Goal: Task Accomplishment & Management: Complete application form

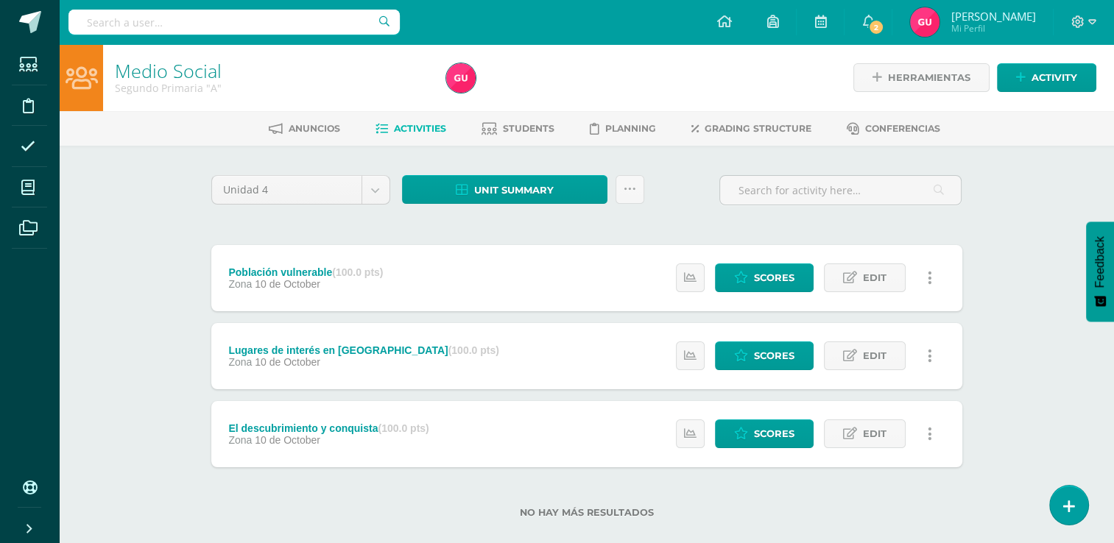
click at [300, 267] on div "Población vulnerable (100.0 pts)" at bounding box center [305, 272] width 155 height 12
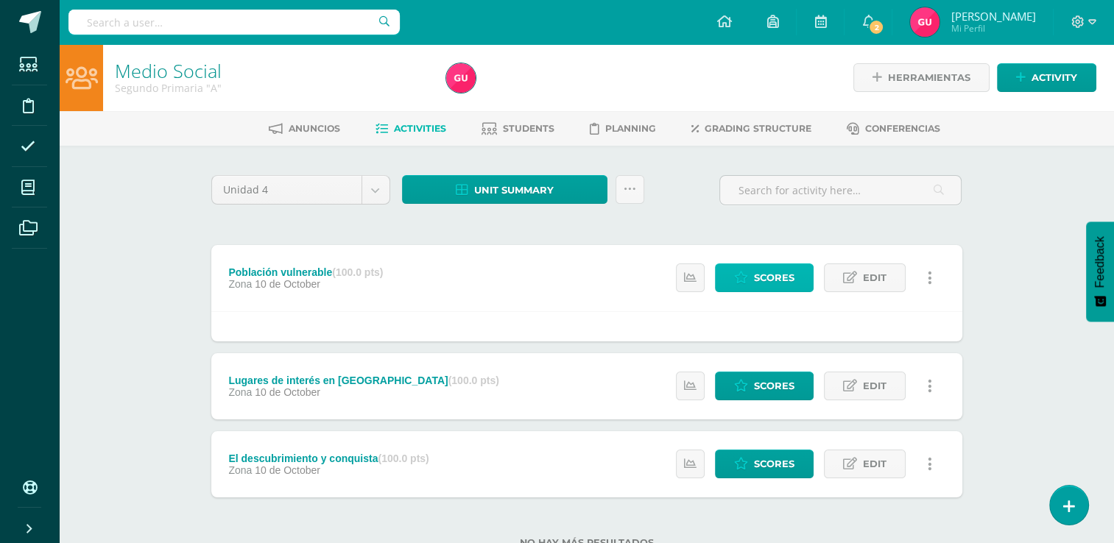
click at [746, 281] on icon at bounding box center [741, 278] width 14 height 13
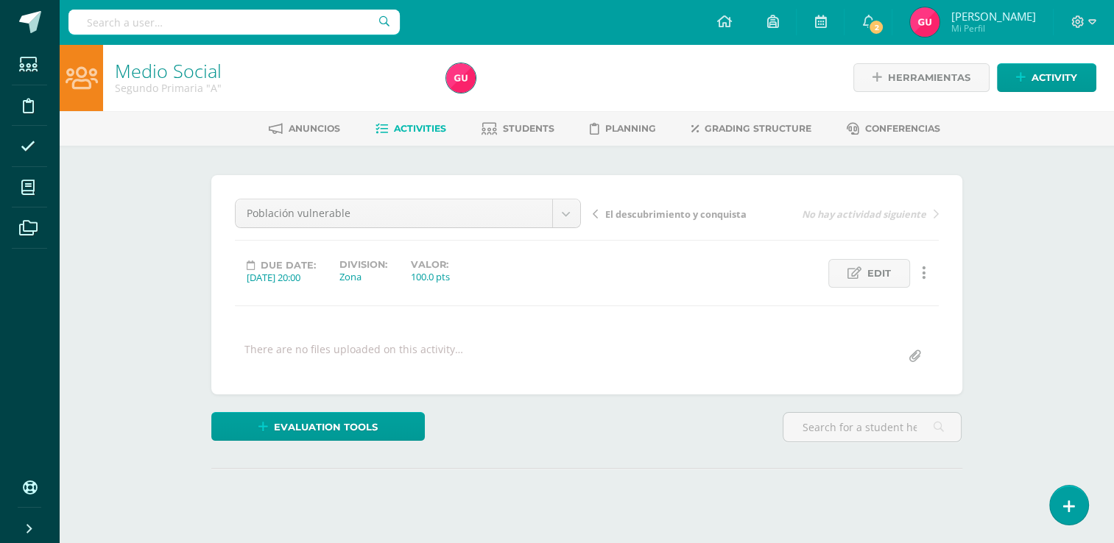
click at [531, 134] on span "Students" at bounding box center [529, 128] width 52 height 11
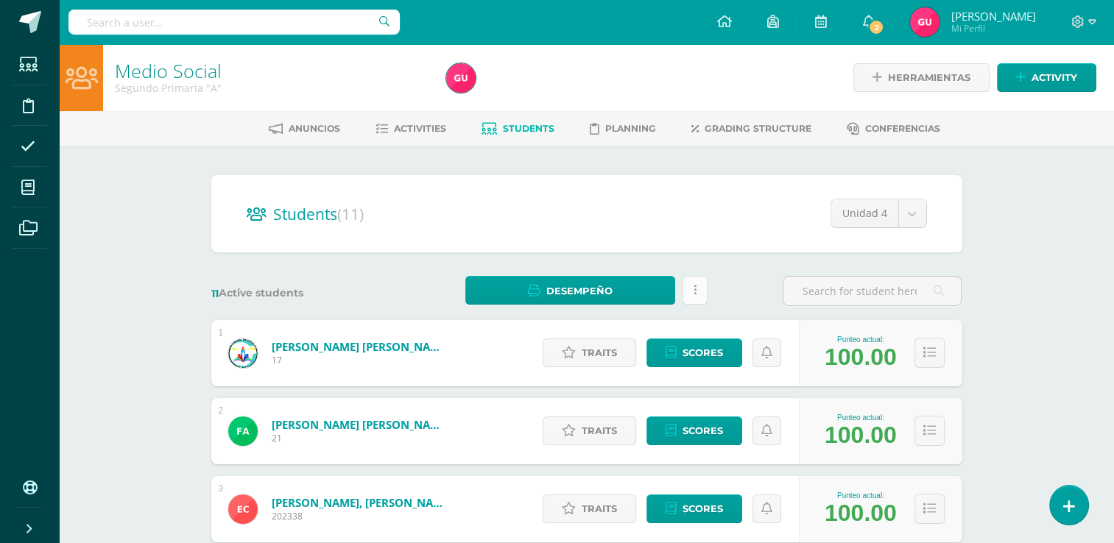
click at [693, 286] on icon at bounding box center [694, 290] width 3 height 13
click at [560, 359] on link "Traits" at bounding box center [589, 353] width 93 height 29
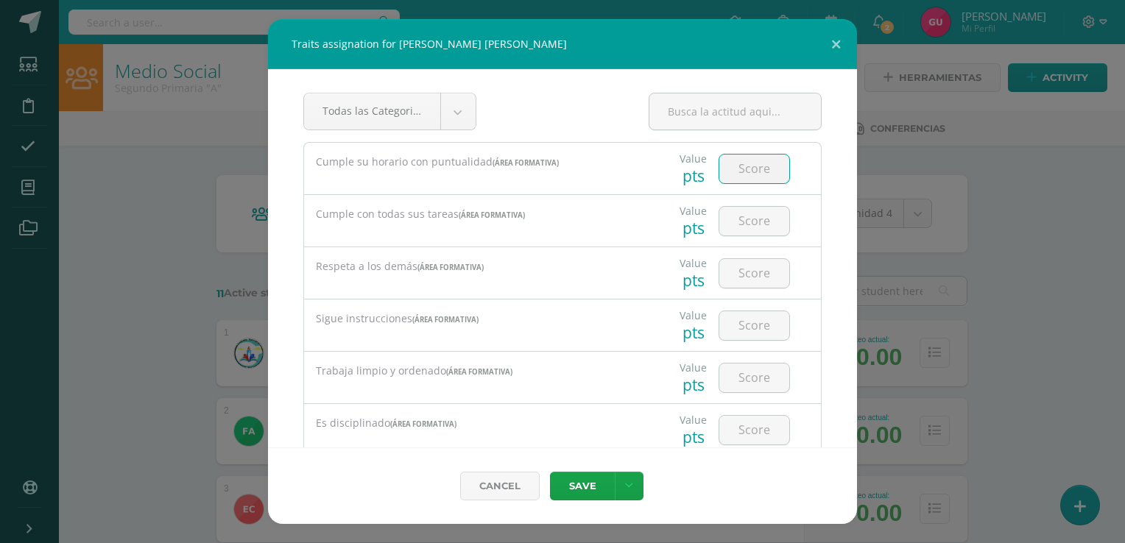
click at [769, 163] on input "number" at bounding box center [754, 169] width 70 height 29
type input "5"
click at [744, 214] on input "number" at bounding box center [754, 221] width 70 height 29
type input "5"
click at [739, 263] on input "number" at bounding box center [754, 273] width 70 height 29
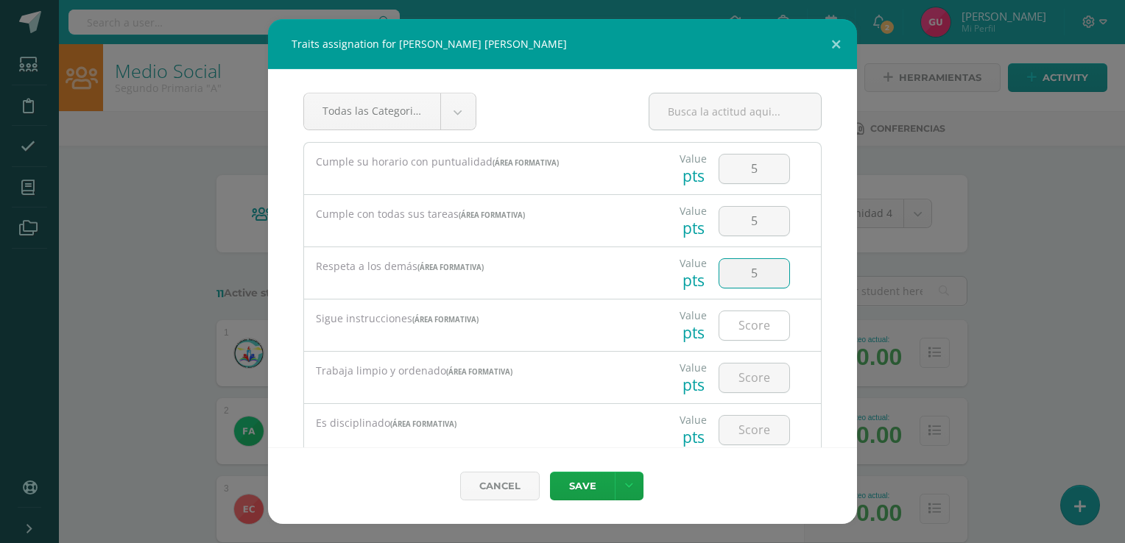
type input "5"
click at [737, 314] on input "5" at bounding box center [754, 325] width 70 height 29
type input "5"
click at [734, 392] on div at bounding box center [754, 378] width 83 height 52
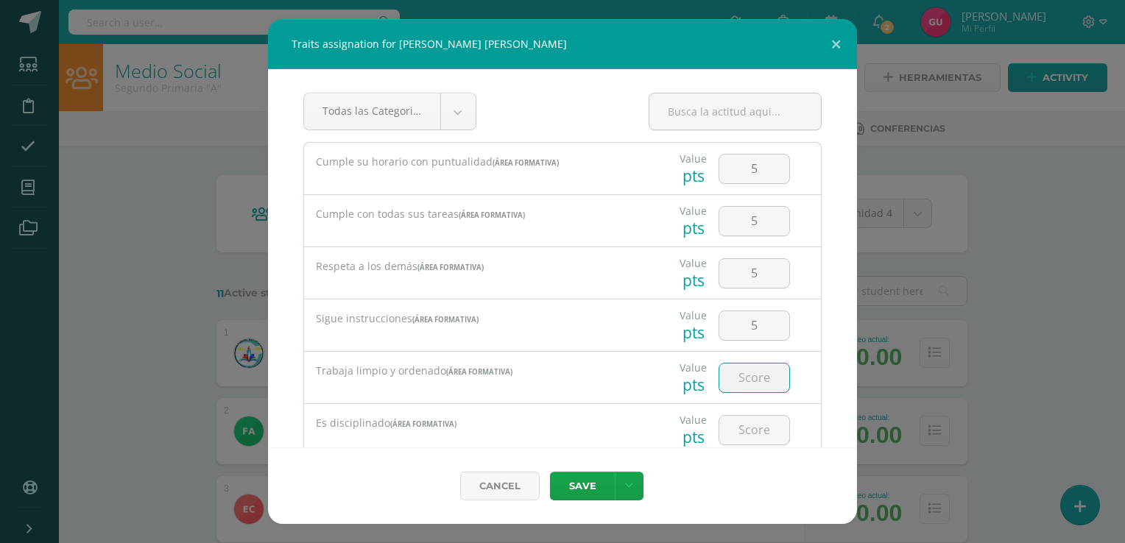
click at [734, 387] on input "number" at bounding box center [754, 378] width 70 height 29
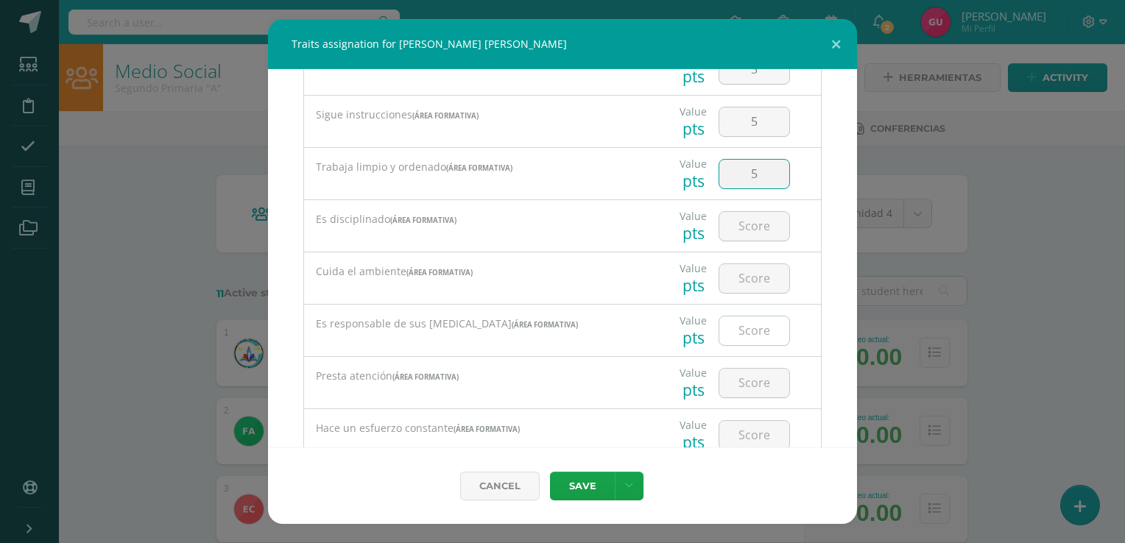
scroll to position [206, 0]
type input "5"
click at [739, 230] on input "number" at bounding box center [754, 224] width 70 height 29
type input "5"
click at [747, 283] on input "number" at bounding box center [754, 276] width 70 height 29
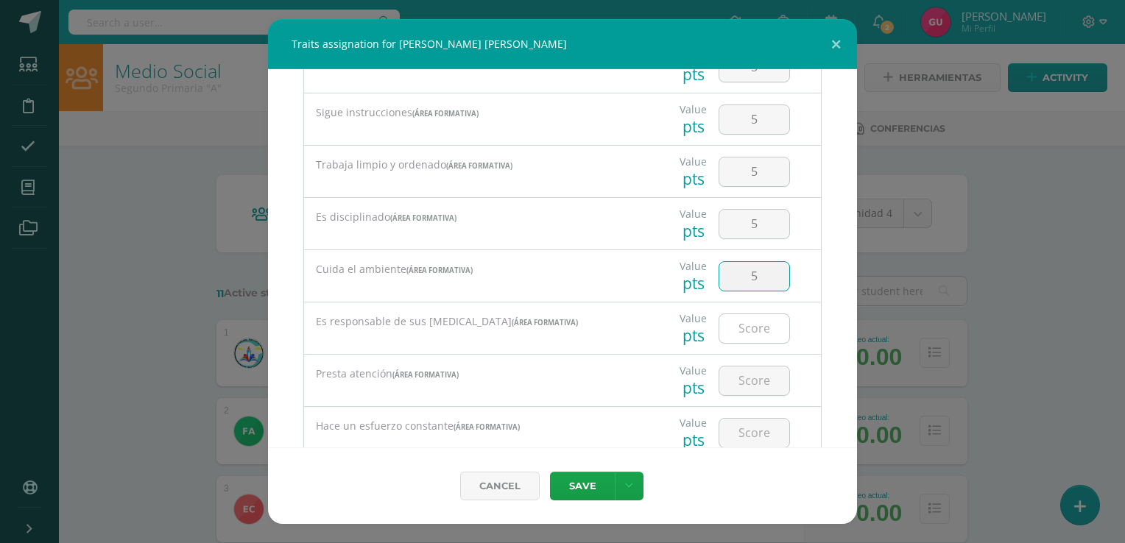
type input "5"
click at [752, 327] on input "5" at bounding box center [754, 328] width 70 height 29
type input "5"
click at [752, 378] on input "5" at bounding box center [754, 381] width 70 height 29
type input "5"
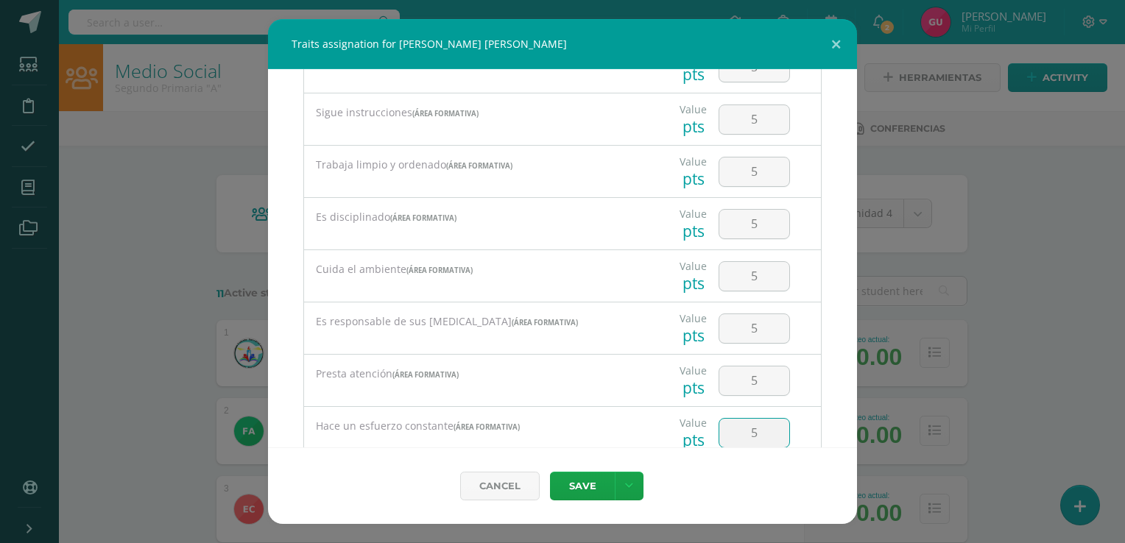
click at [742, 434] on input "5" at bounding box center [754, 433] width 70 height 29
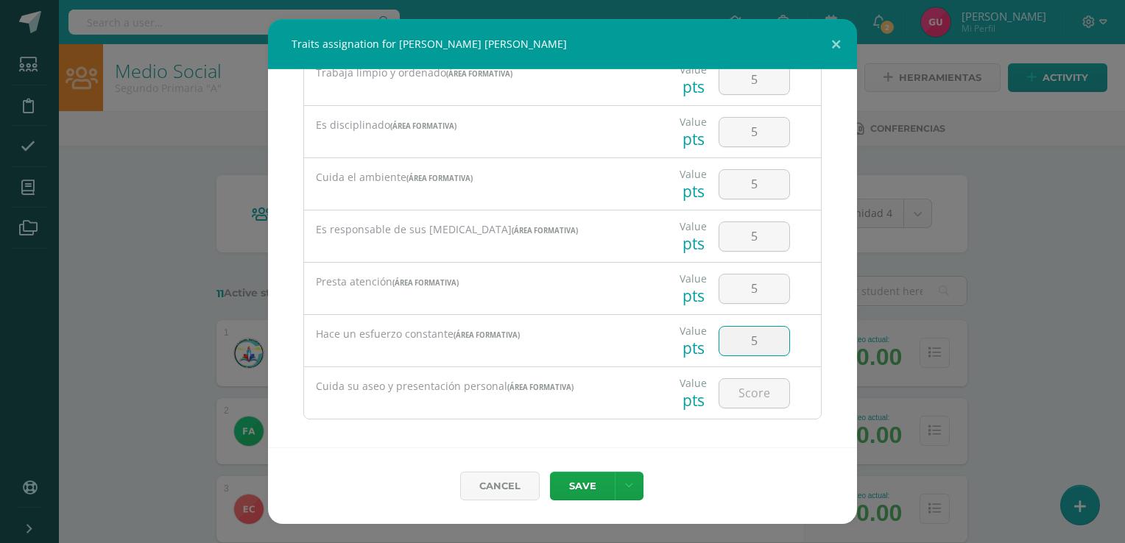
scroll to position [305, 0]
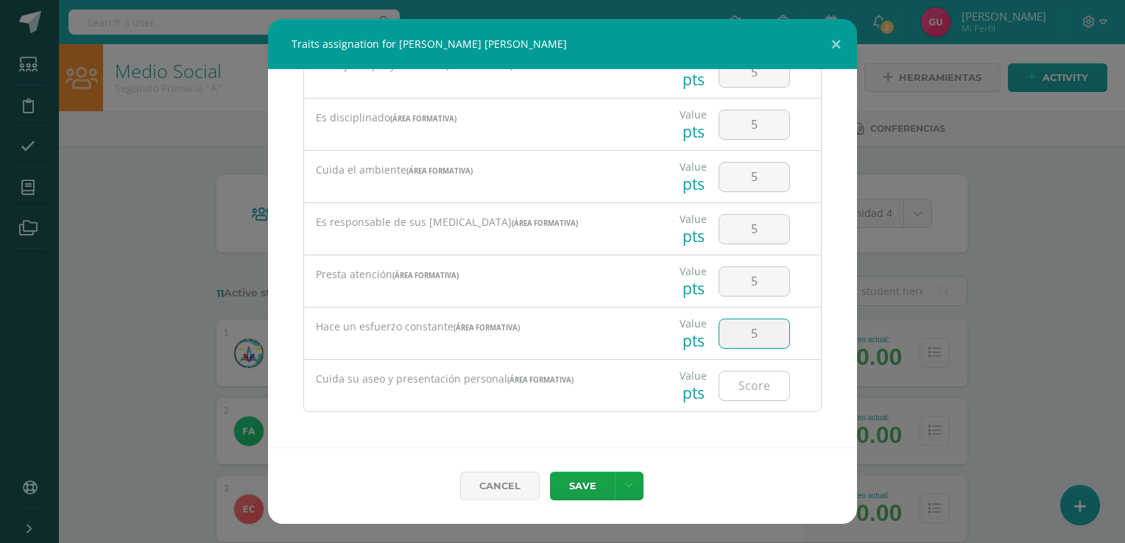
type input "5"
click at [752, 385] on input "number" at bounding box center [754, 386] width 70 height 29
type input "55"
click at [753, 383] on input "55" at bounding box center [754, 386] width 70 height 29
type input "5"
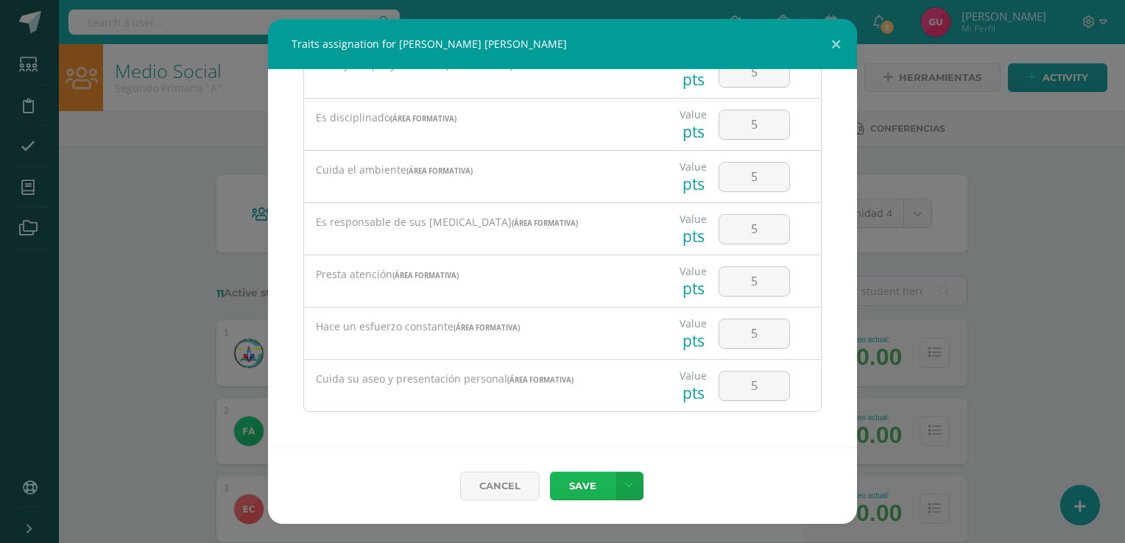
click at [582, 484] on button "Save" at bounding box center [582, 486] width 65 height 29
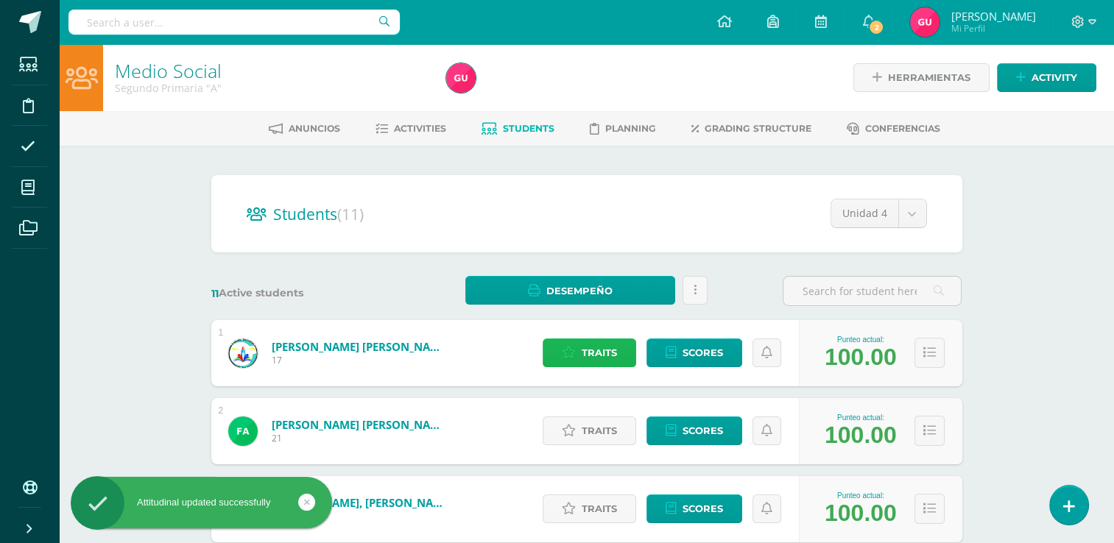
click at [614, 362] on span "Traits" at bounding box center [599, 352] width 35 height 27
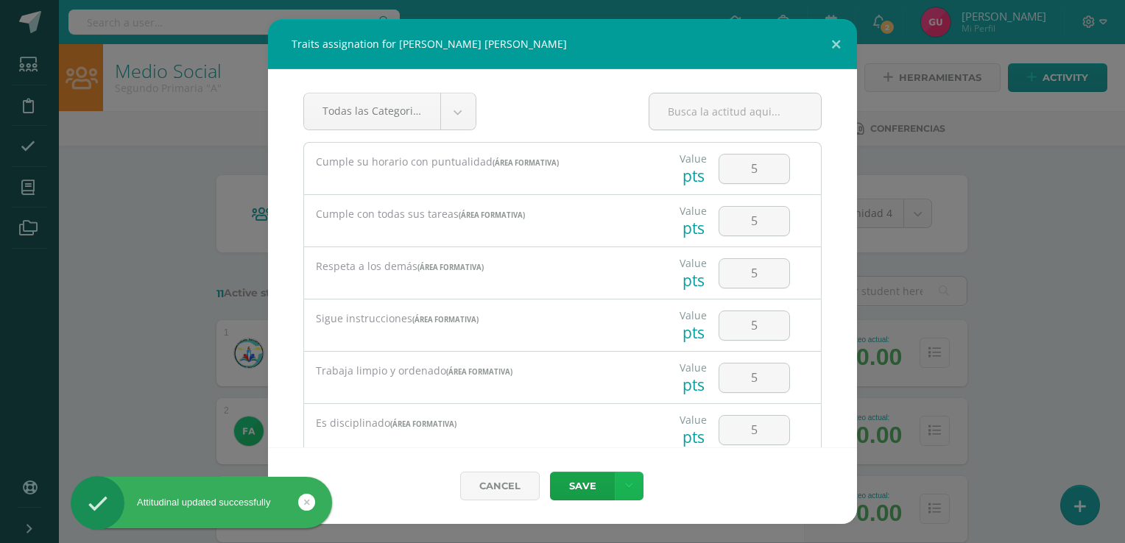
click at [625, 491] on icon at bounding box center [629, 486] width 8 height 13
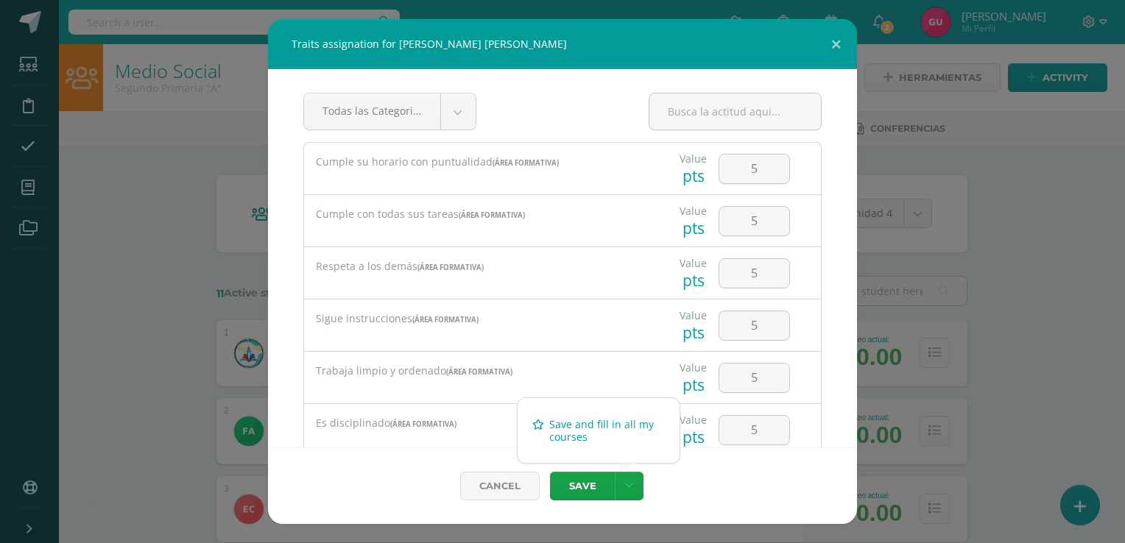
click at [536, 422] on icon at bounding box center [538, 425] width 12 height 10
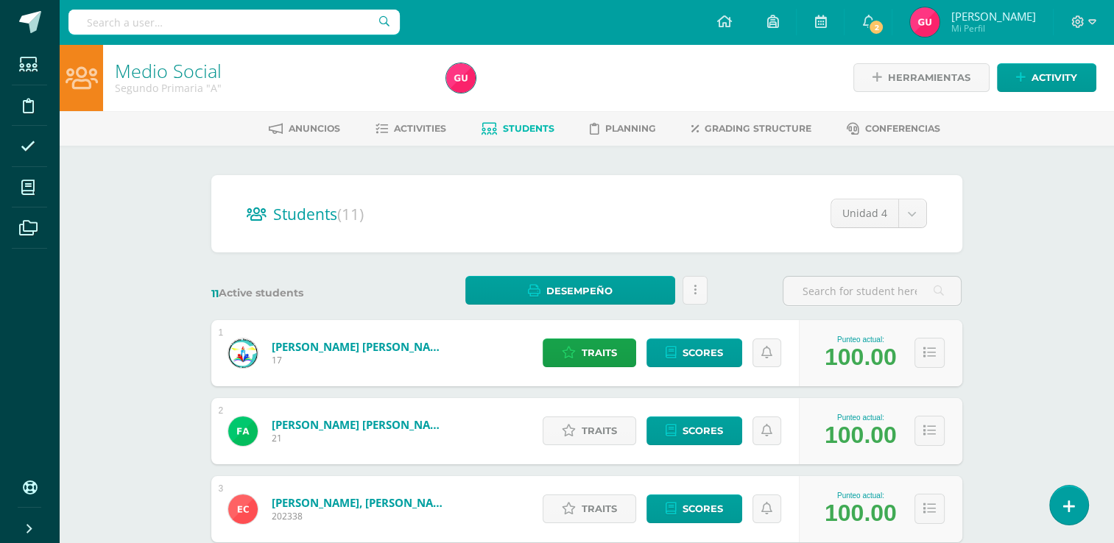
click at [618, 476] on div "Traits Scores" at bounding box center [667, 509] width 264 height 66
click at [605, 438] on span "Traits" at bounding box center [599, 430] width 35 height 27
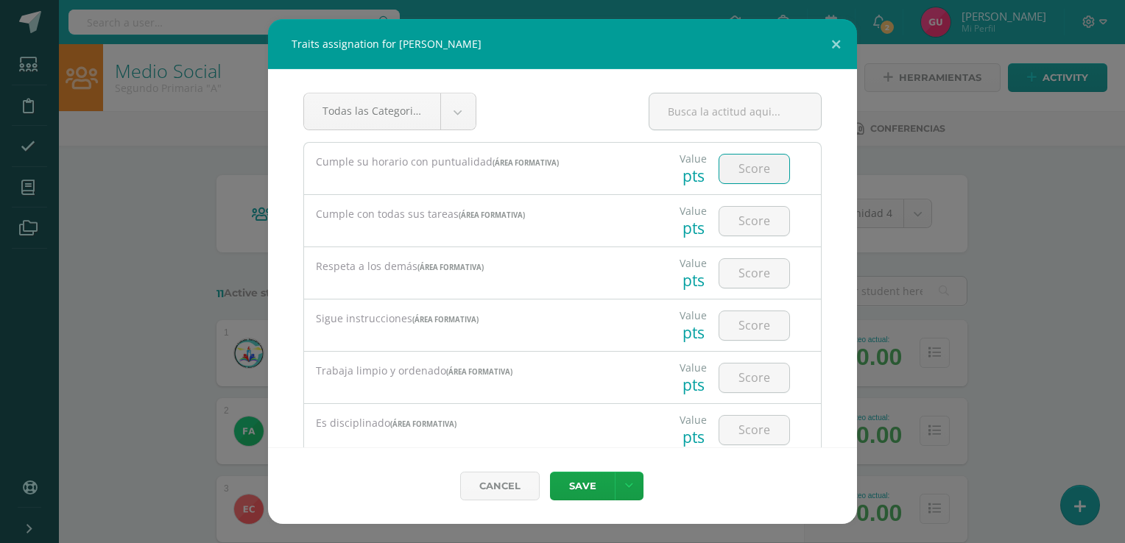
click at [732, 172] on input "number" at bounding box center [754, 169] width 70 height 29
type input "5"
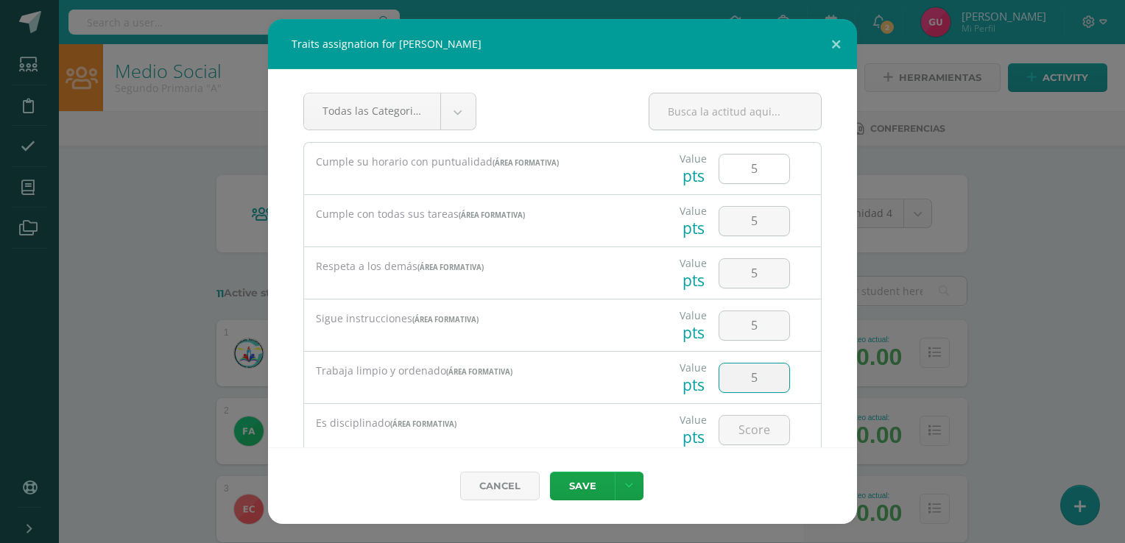
type input "5"
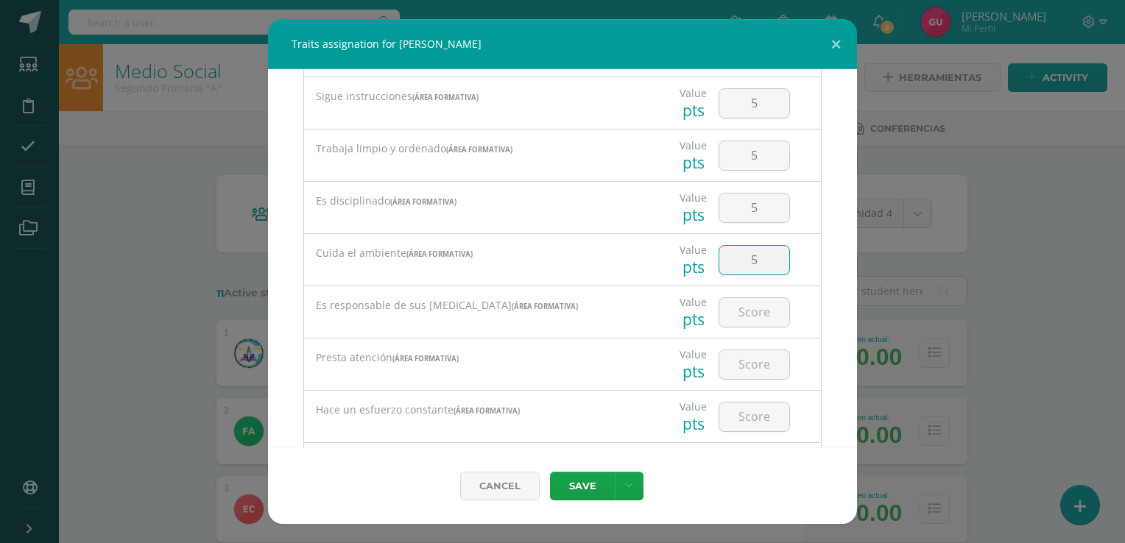
type input "5"
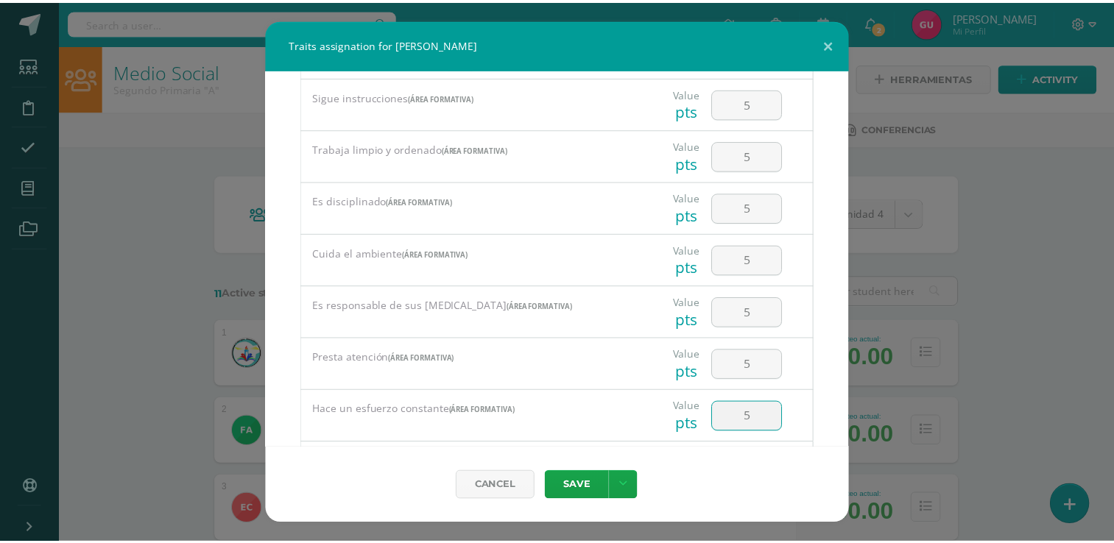
scroll to position [305, 0]
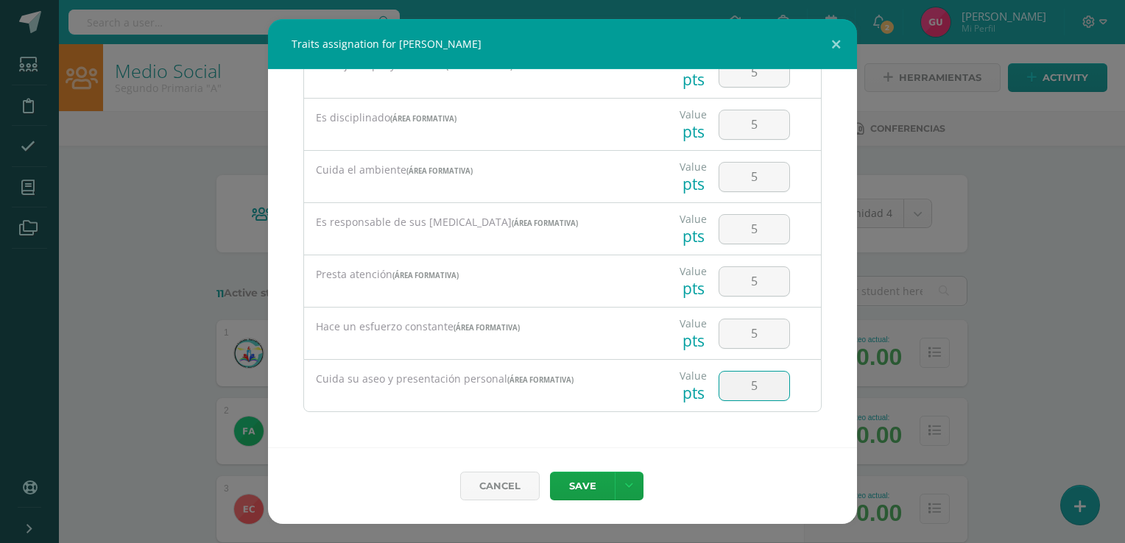
type input "5"
click at [576, 484] on button "Save" at bounding box center [582, 486] width 65 height 29
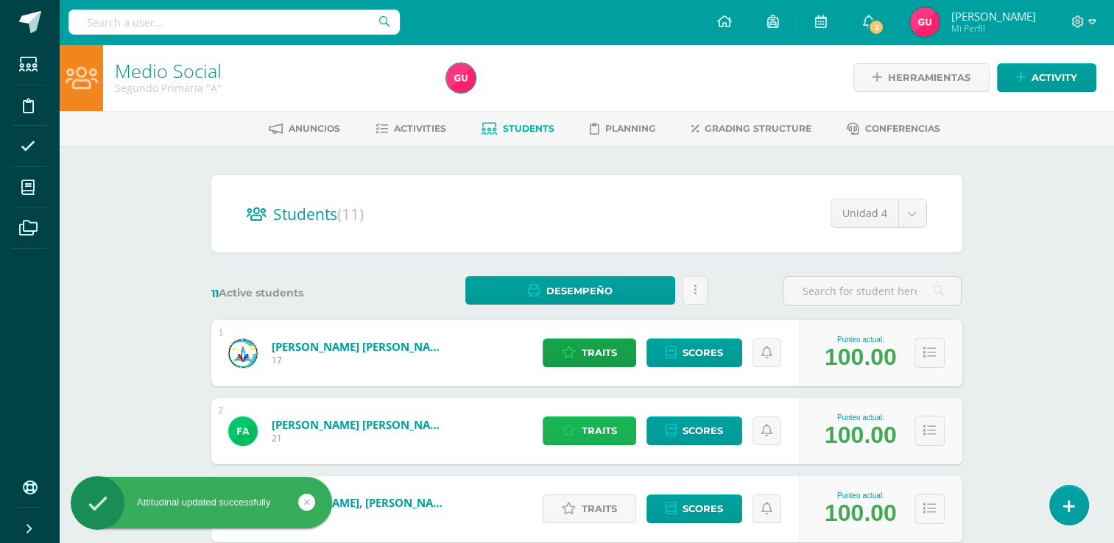
click at [610, 434] on span "Traits" at bounding box center [599, 430] width 35 height 27
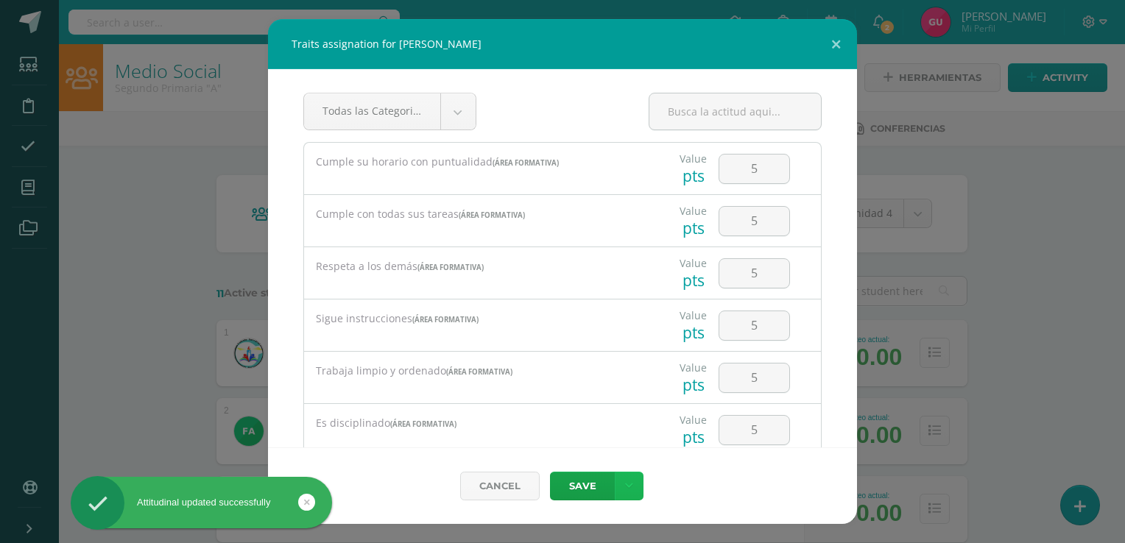
click at [633, 478] on link at bounding box center [629, 486] width 29 height 29
click at [537, 420] on icon at bounding box center [538, 425] width 12 height 10
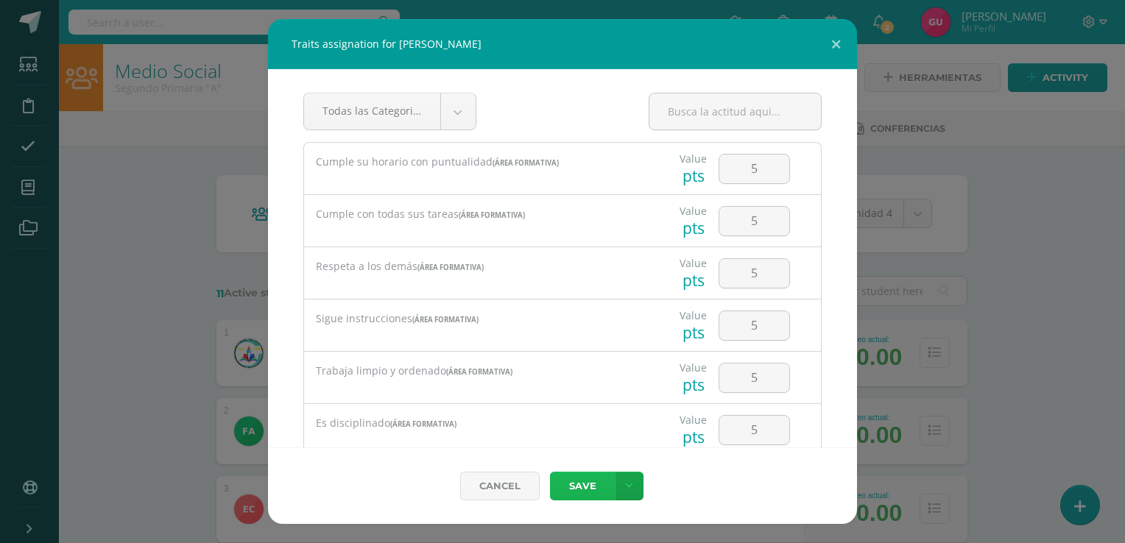
click at [590, 487] on button "Save" at bounding box center [582, 486] width 65 height 29
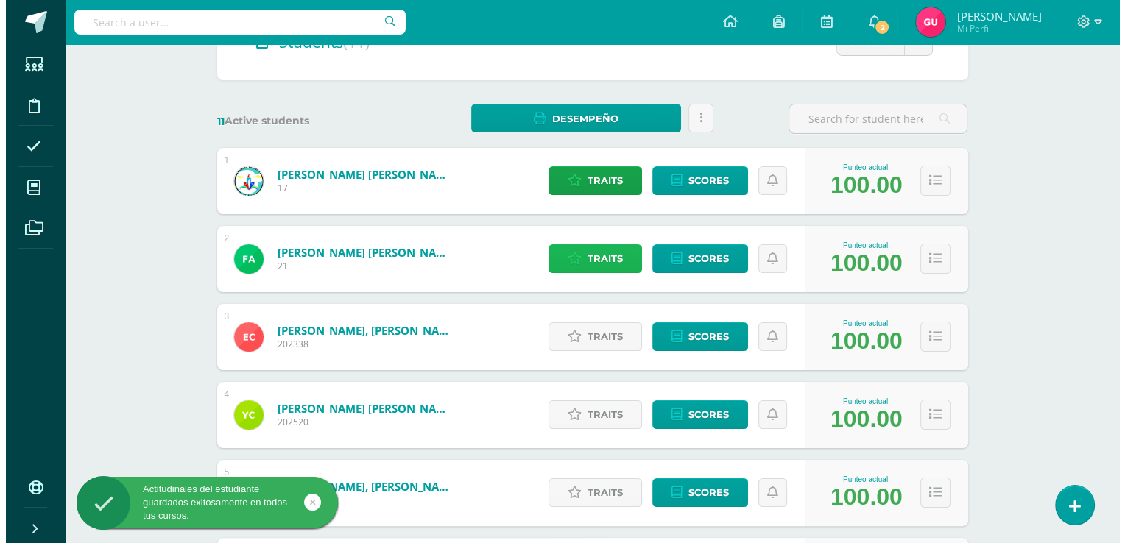
scroll to position [201, 0]
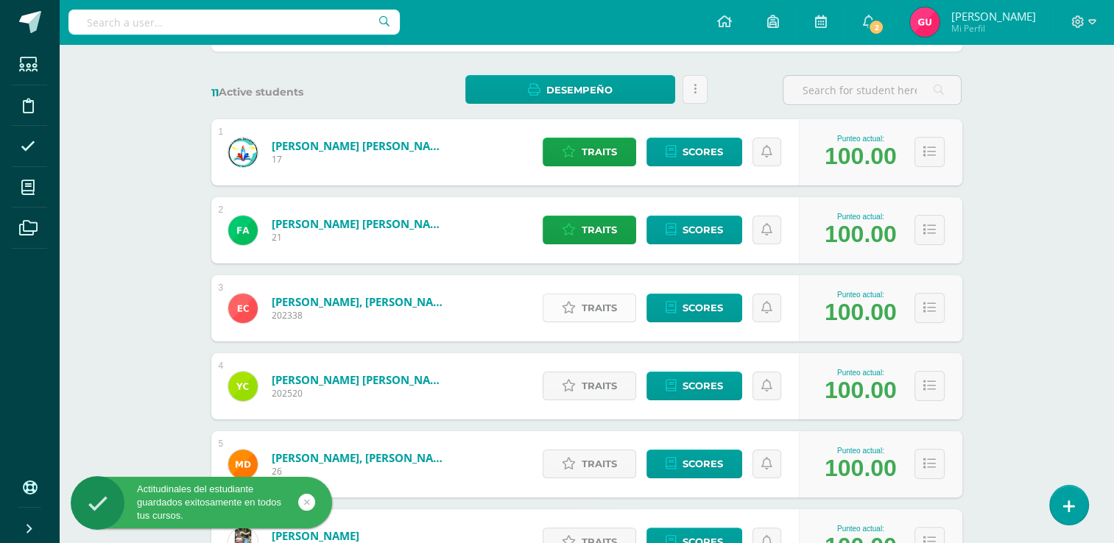
click at [582, 309] on link "Traits" at bounding box center [589, 308] width 93 height 29
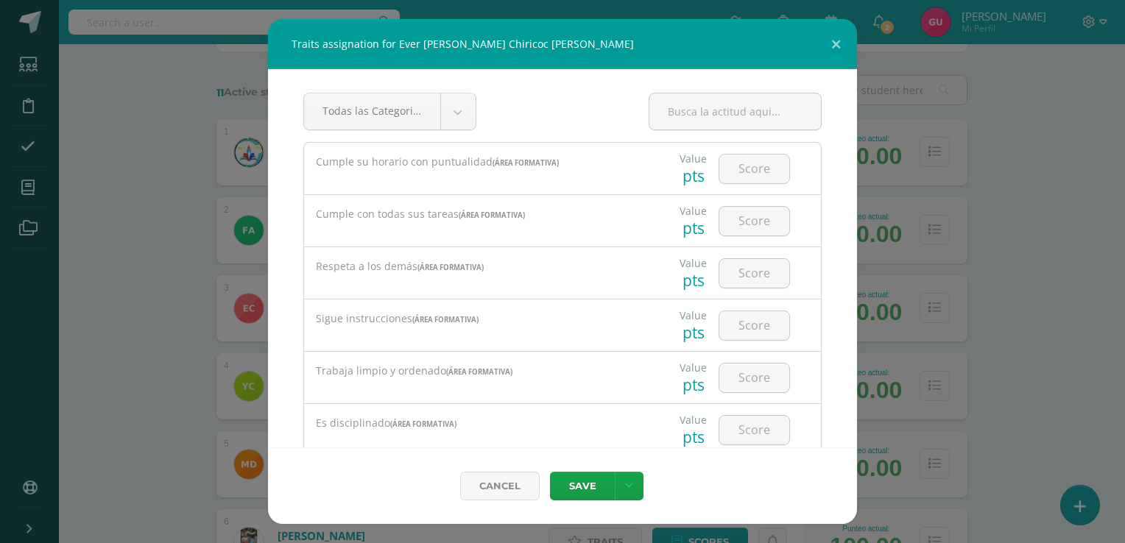
click at [730, 183] on div at bounding box center [754, 169] width 83 height 52
click at [732, 178] on input "number" at bounding box center [754, 169] width 70 height 29
type input "3"
type input "4"
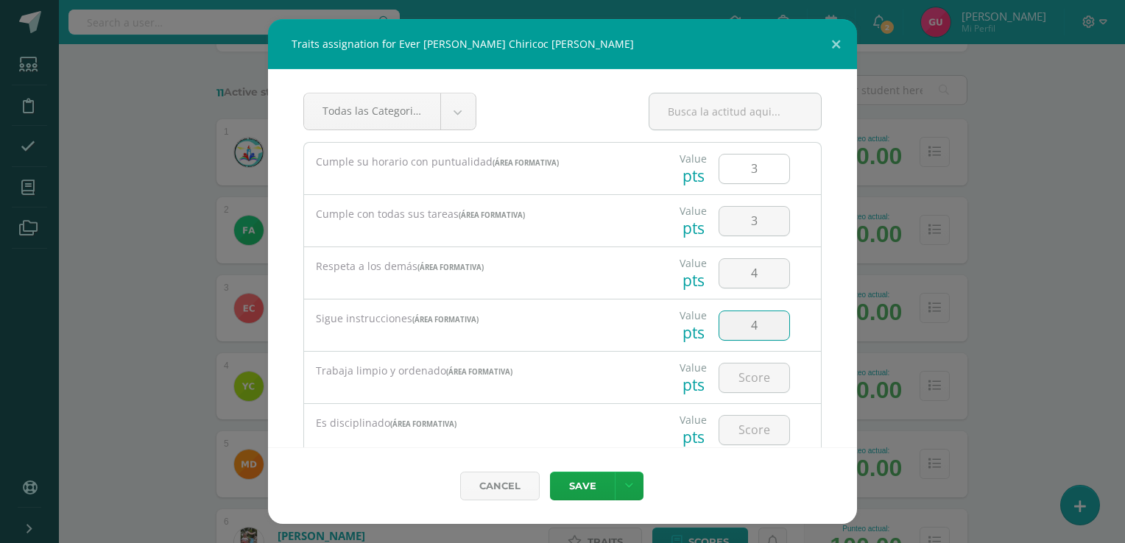
type input "4"
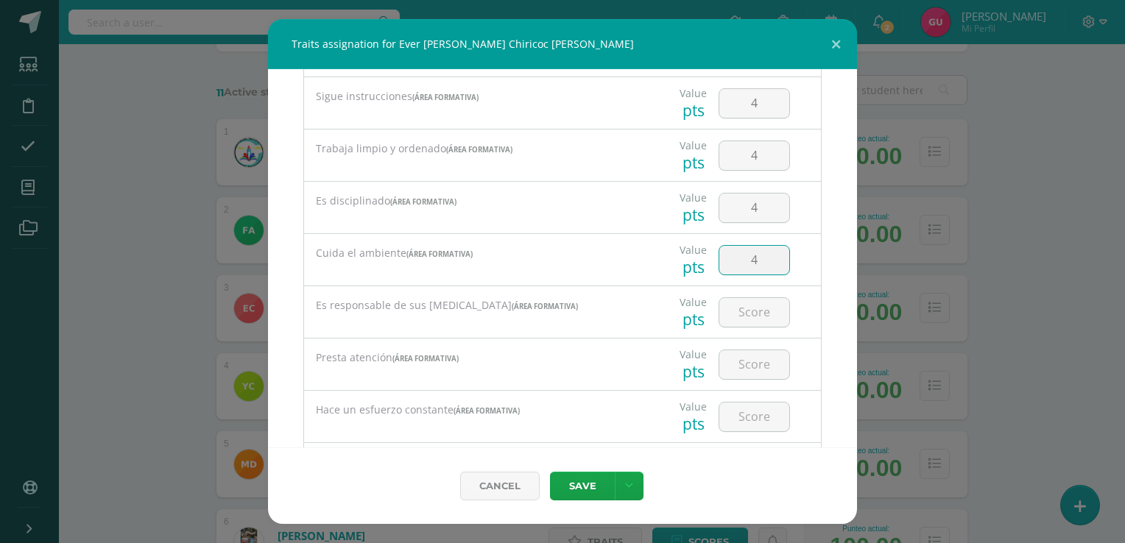
type input "4"
type input "5"
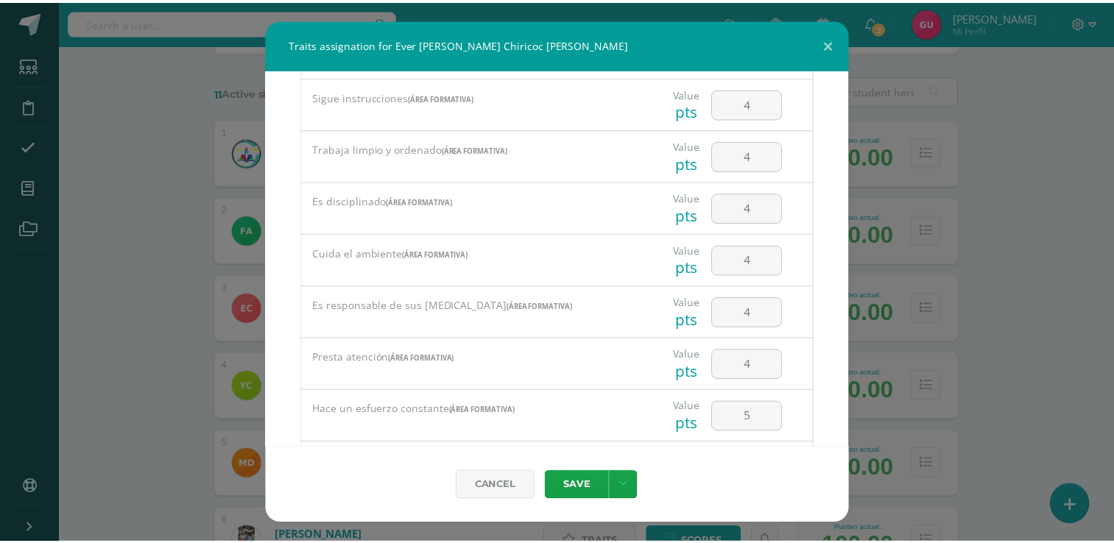
scroll to position [305, 0]
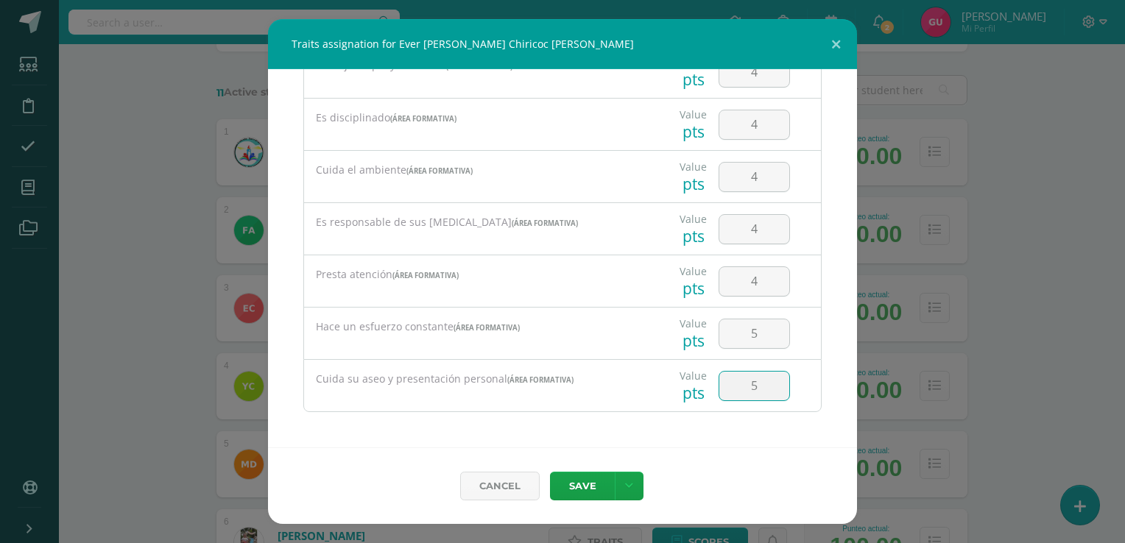
type input "5"
click at [592, 493] on button "Save" at bounding box center [582, 486] width 65 height 29
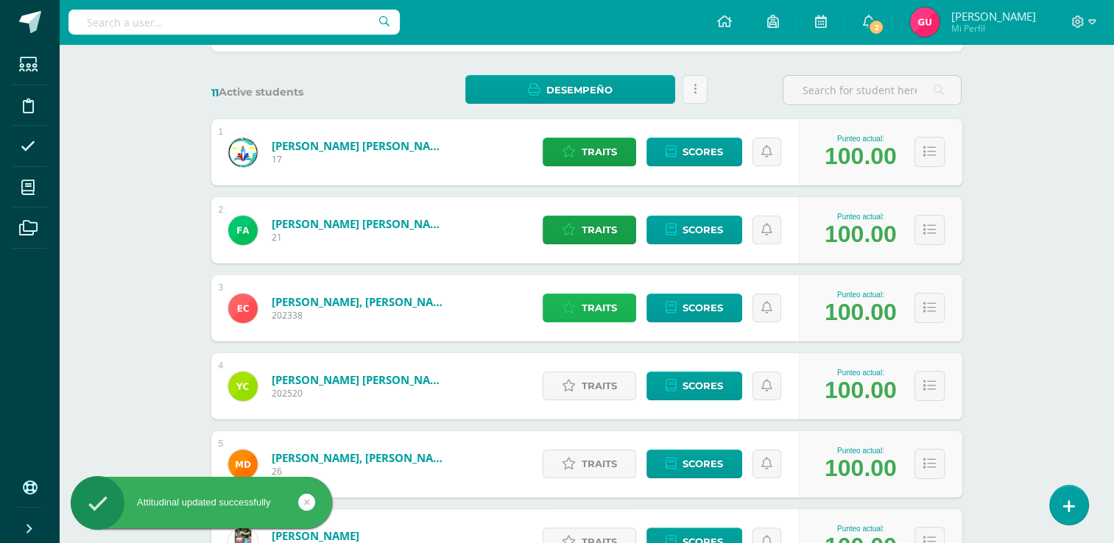
click at [596, 308] on span "Traits" at bounding box center [599, 307] width 35 height 27
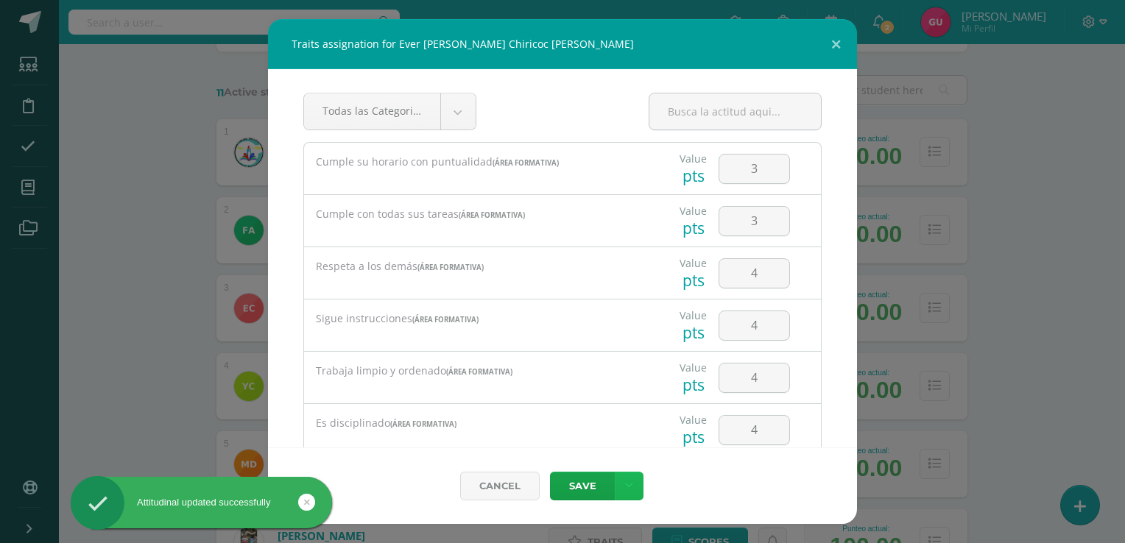
click at [632, 482] on link at bounding box center [629, 486] width 29 height 29
click at [539, 425] on icon at bounding box center [538, 425] width 12 height 10
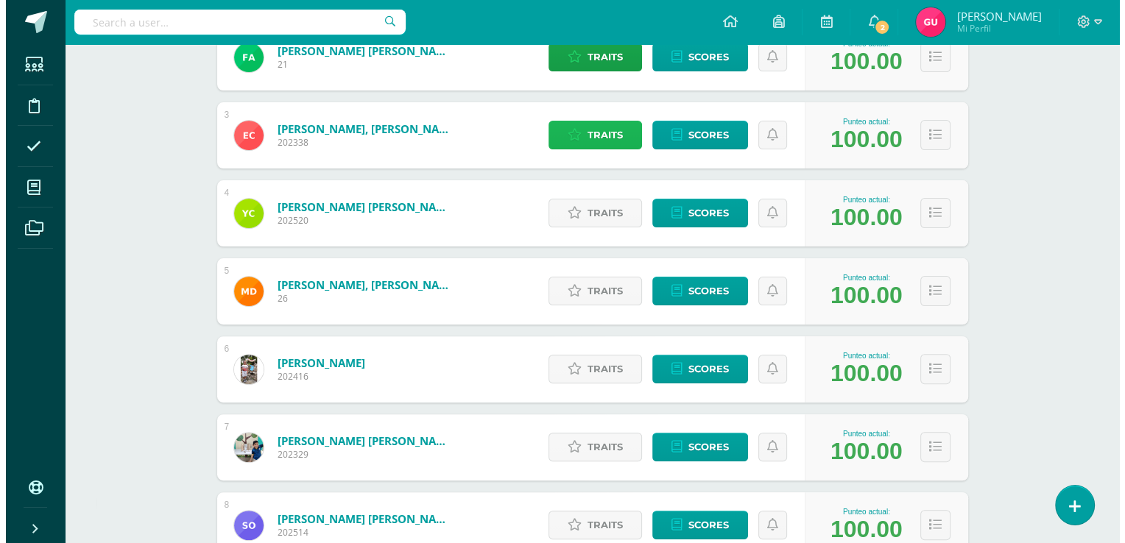
scroll to position [376, 0]
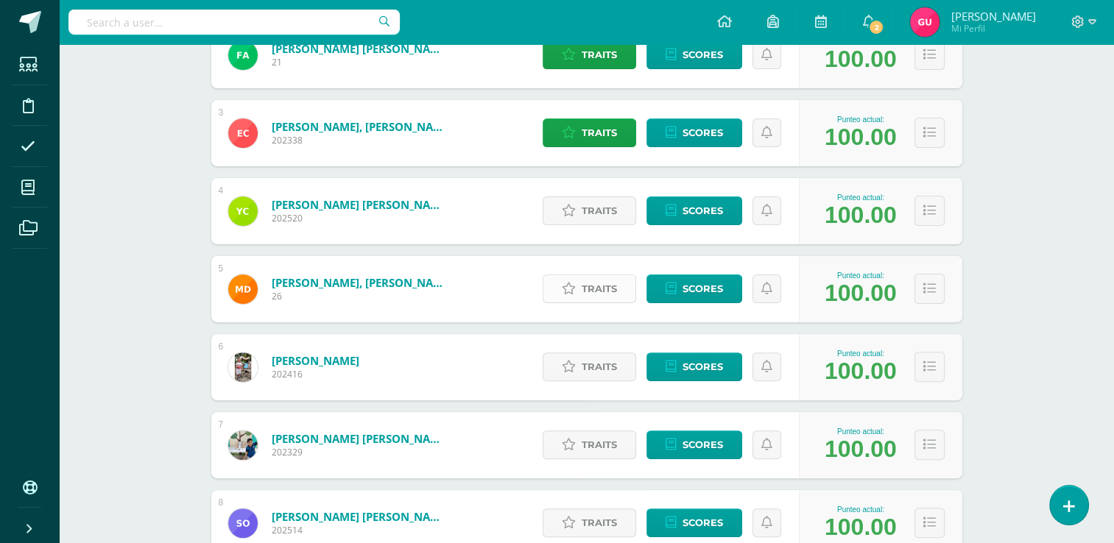
click at [598, 285] on span "Traits" at bounding box center [599, 288] width 35 height 27
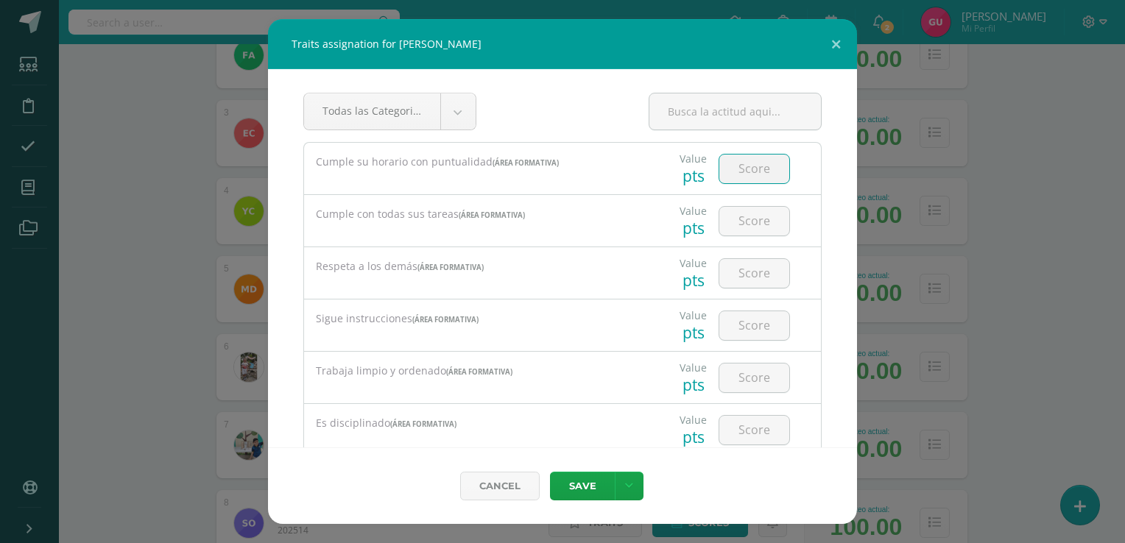
click at [729, 175] on input "number" at bounding box center [754, 169] width 70 height 29
type input "5"
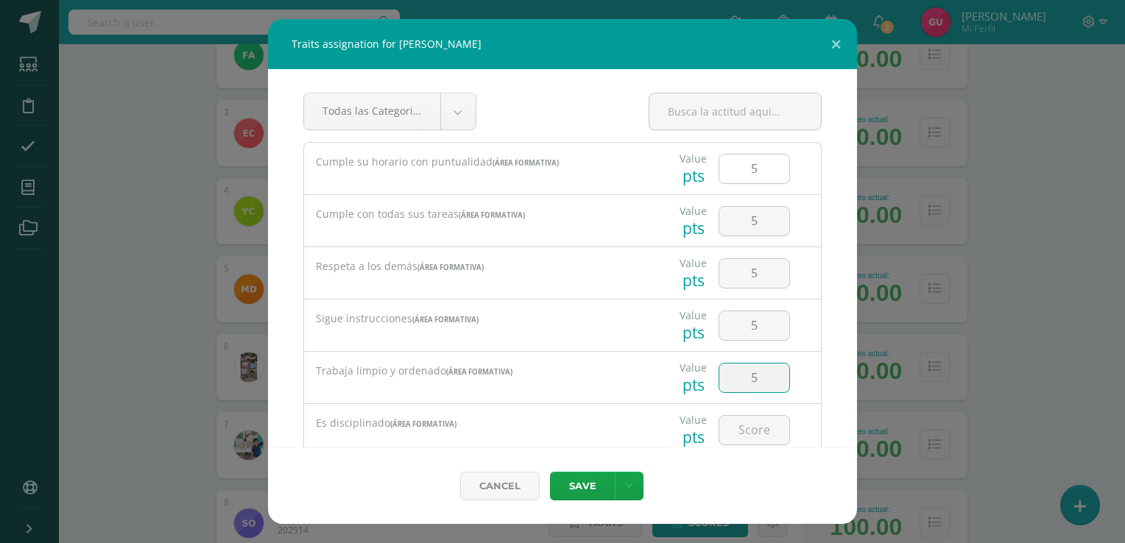
type input "5"
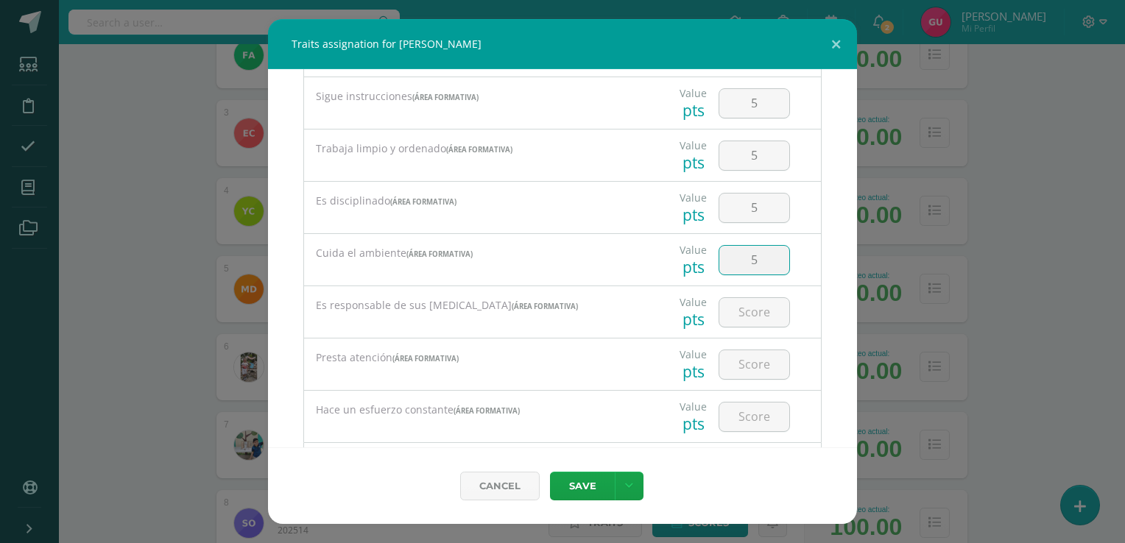
type input "5"
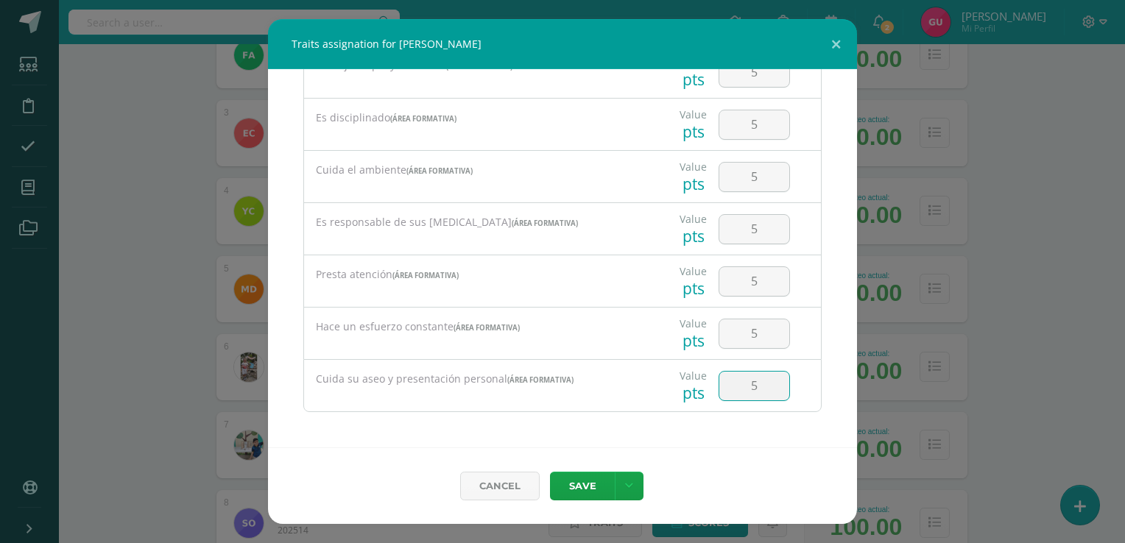
type input "5"
click at [630, 484] on icon at bounding box center [629, 486] width 8 height 13
click at [534, 428] on icon at bounding box center [538, 425] width 12 height 10
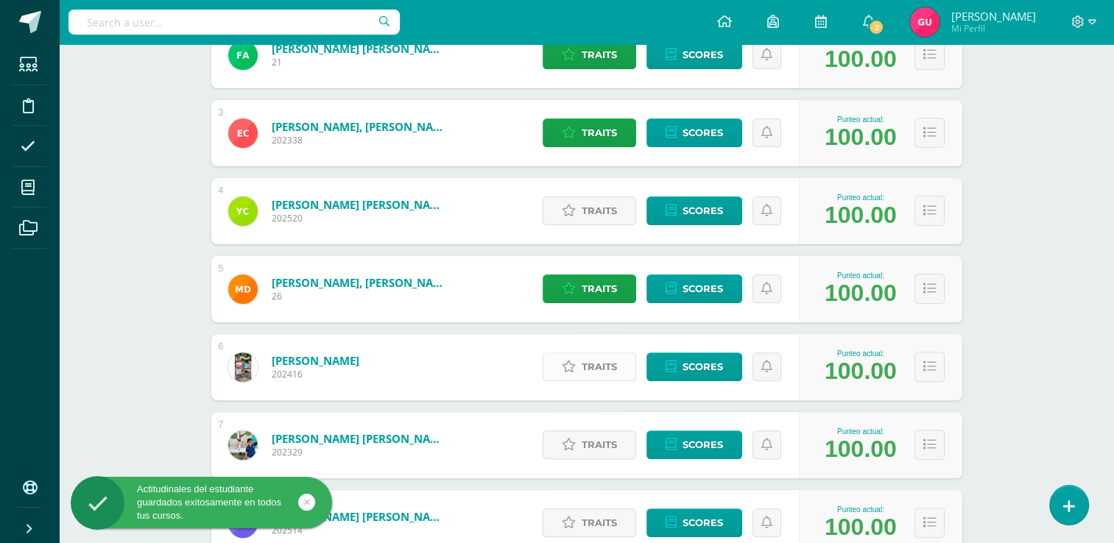
click at [596, 375] on span "Traits" at bounding box center [599, 366] width 35 height 27
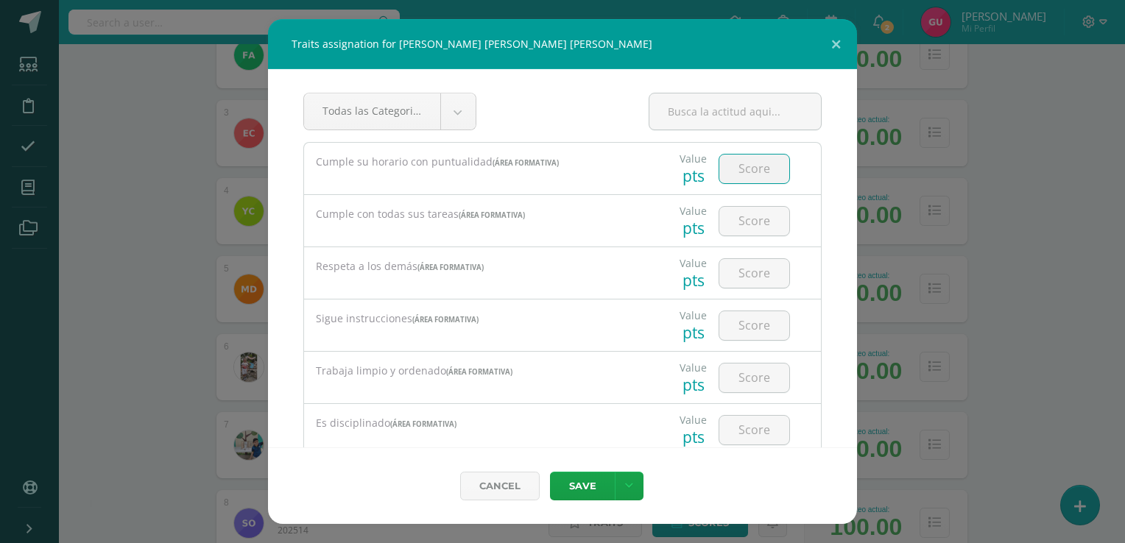
click at [741, 173] on input "number" at bounding box center [754, 169] width 70 height 29
type input "5"
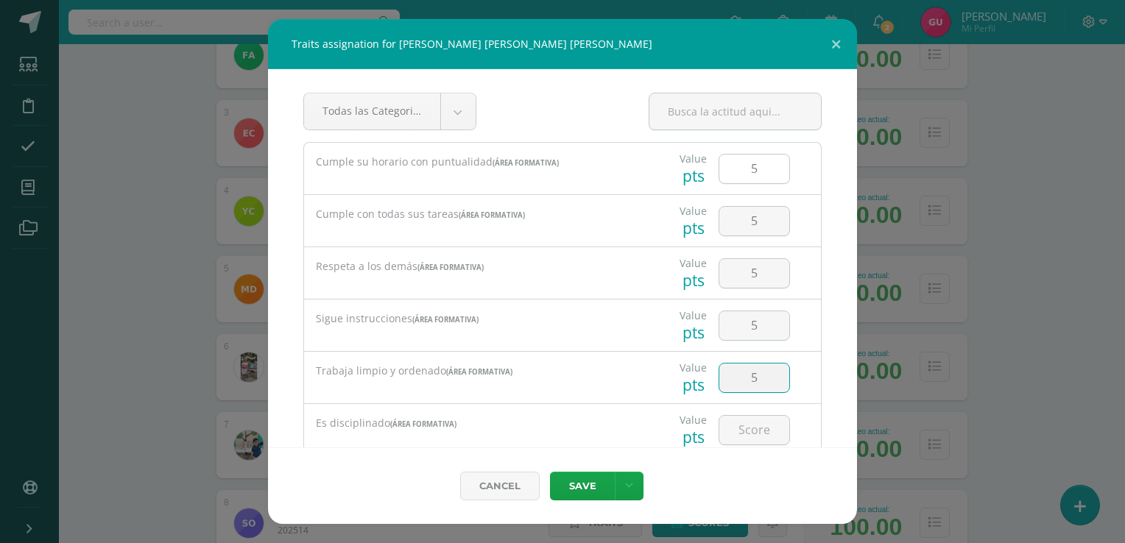
type input "5"
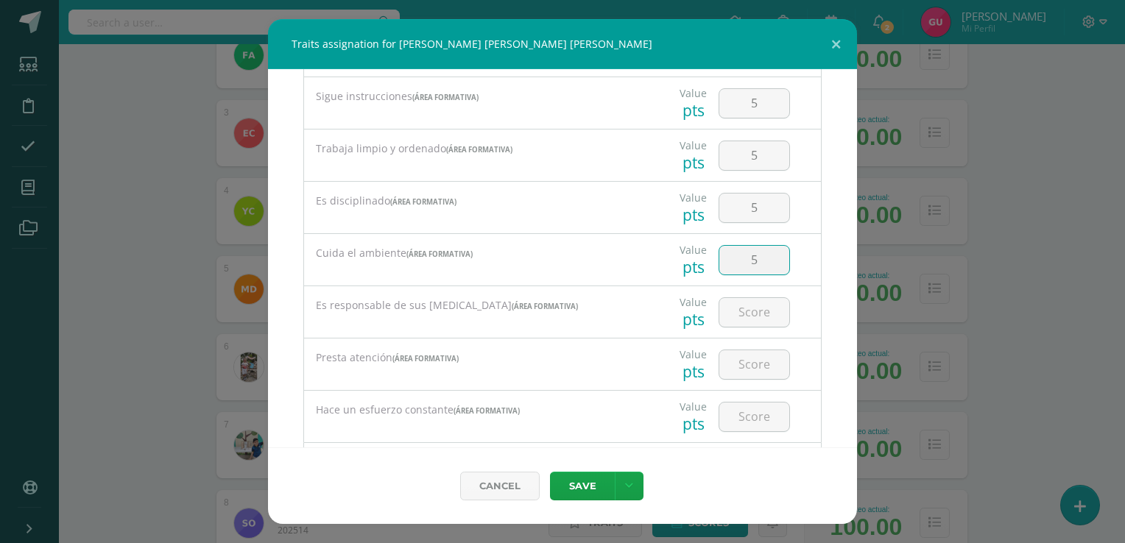
type input "5"
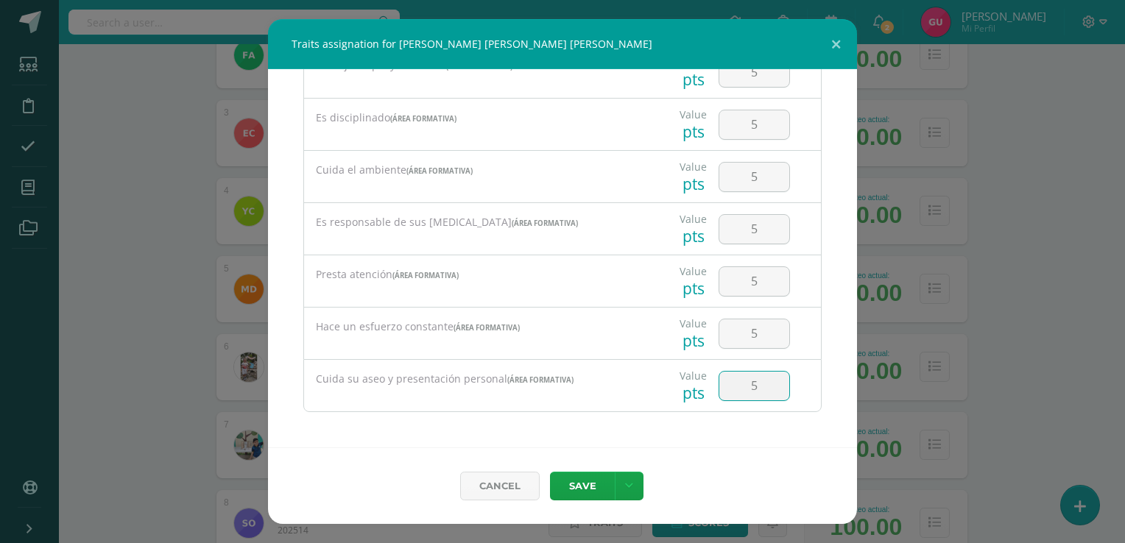
type input "5"
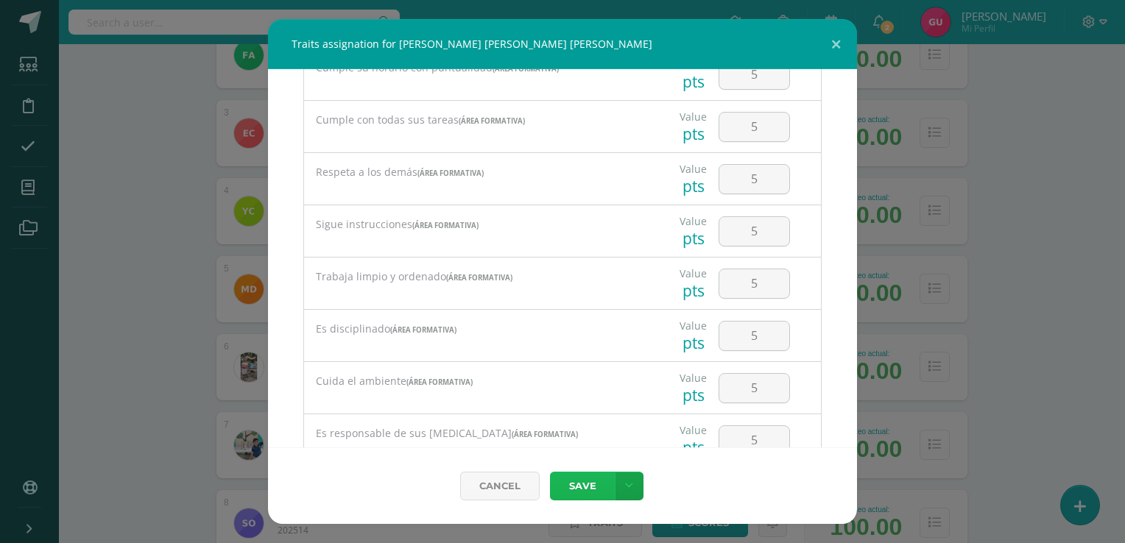
scroll to position [92, 0]
click at [752, 184] on input "5" at bounding box center [754, 181] width 70 height 29
type input "4"
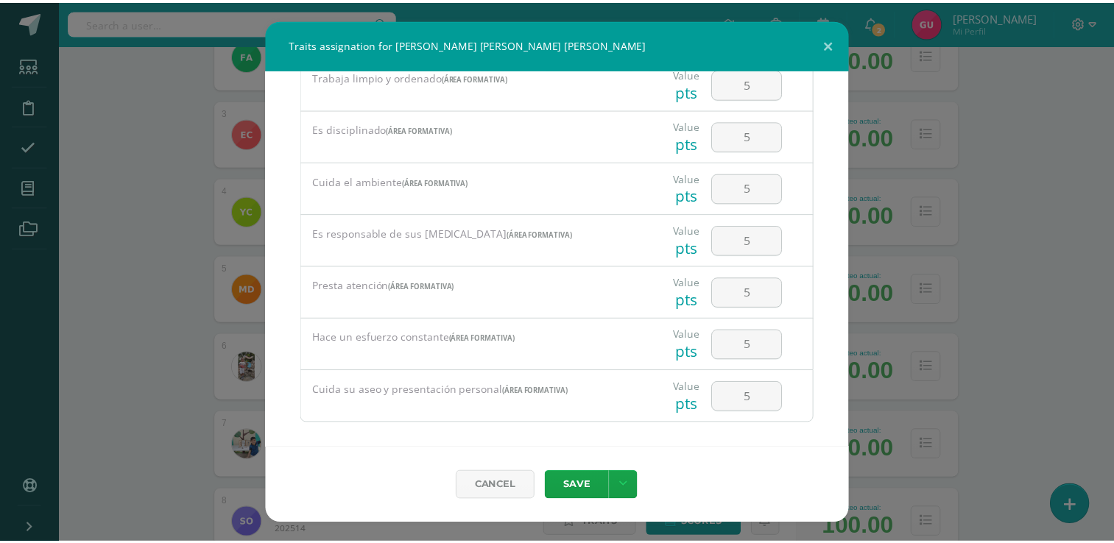
scroll to position [305, 0]
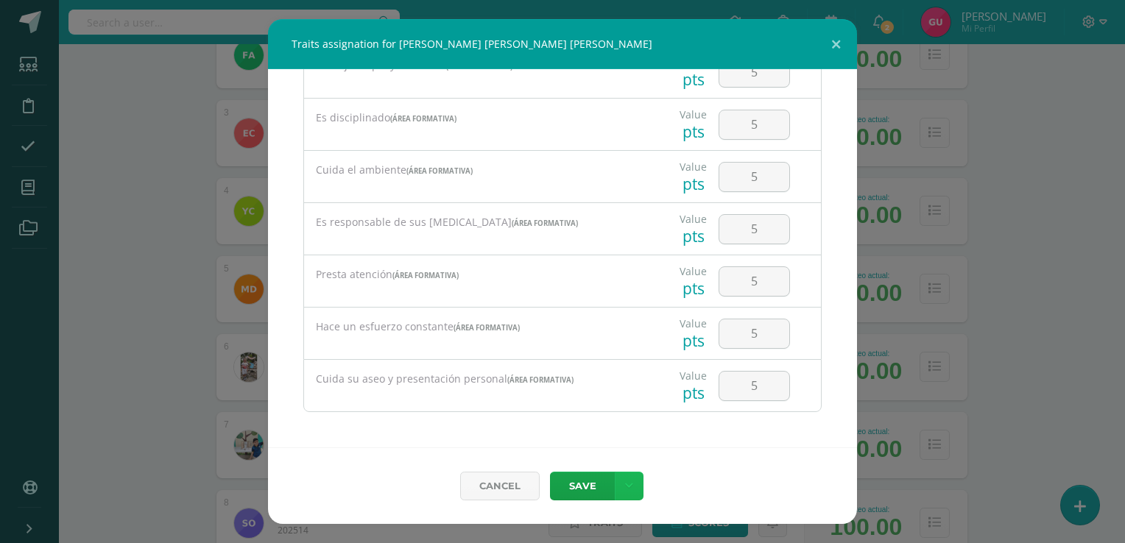
click at [627, 491] on icon at bounding box center [629, 486] width 8 height 13
click at [539, 422] on icon at bounding box center [538, 425] width 12 height 10
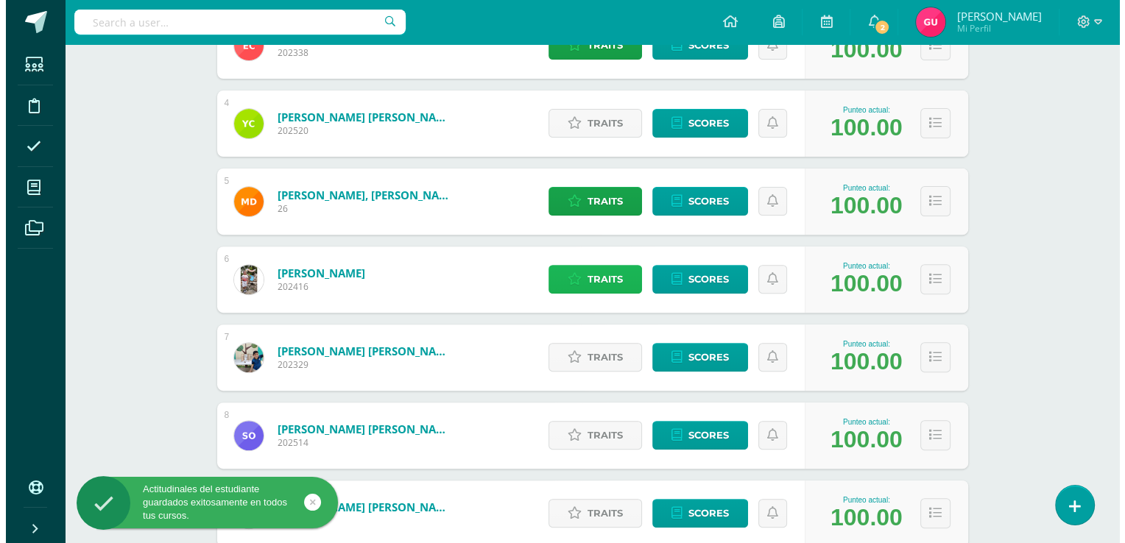
scroll to position [494, 0]
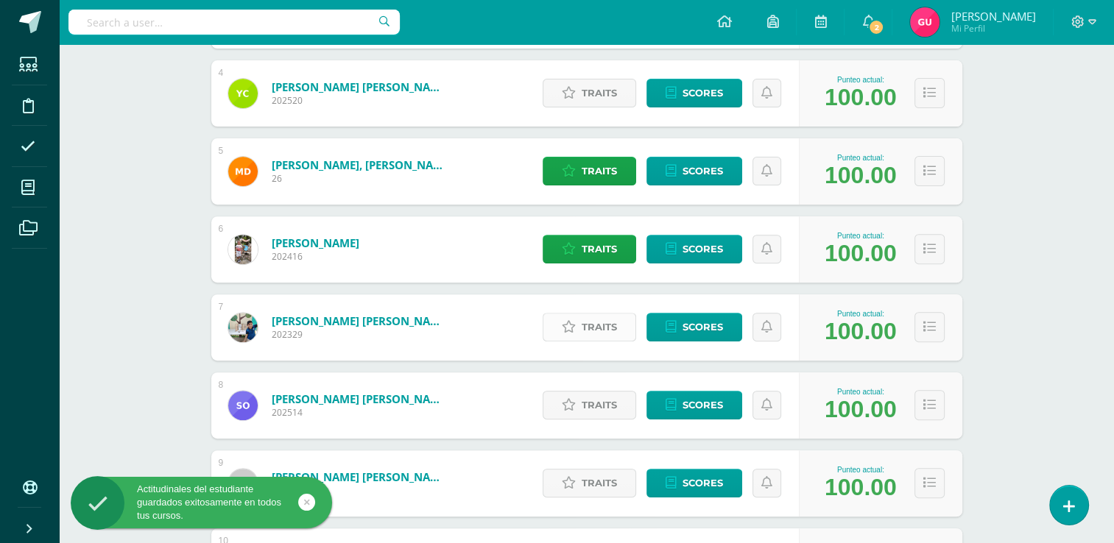
click at [626, 328] on link "Traits" at bounding box center [589, 327] width 93 height 29
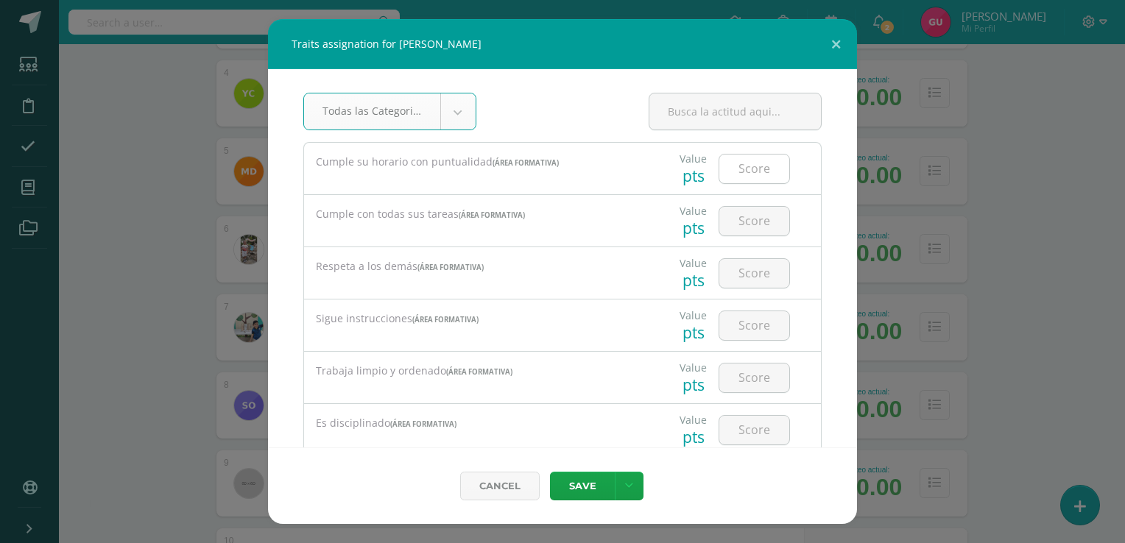
click at [740, 180] on input "number" at bounding box center [754, 169] width 70 height 29
type input "5"
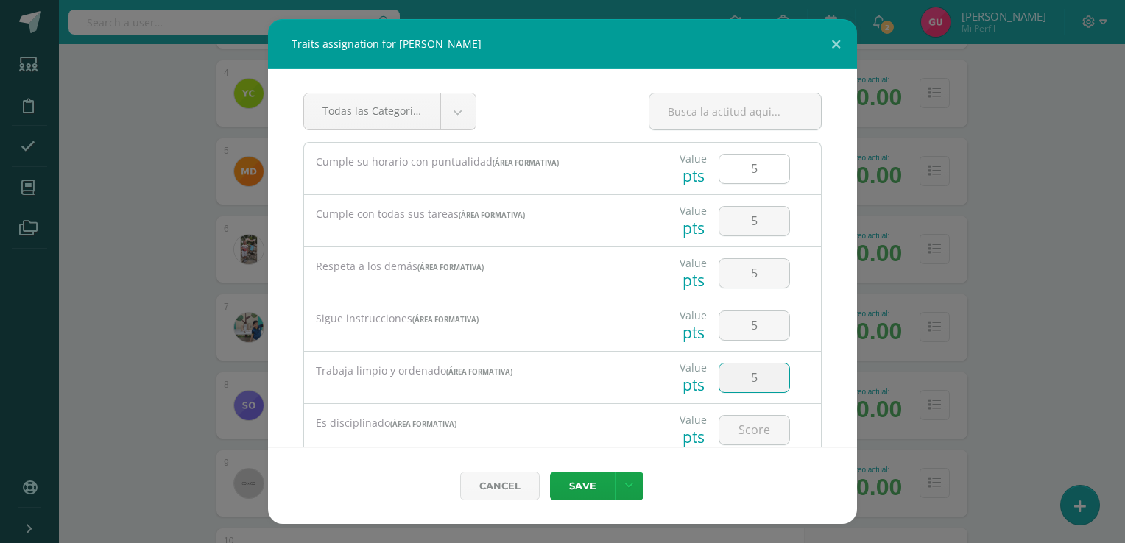
type input "5"
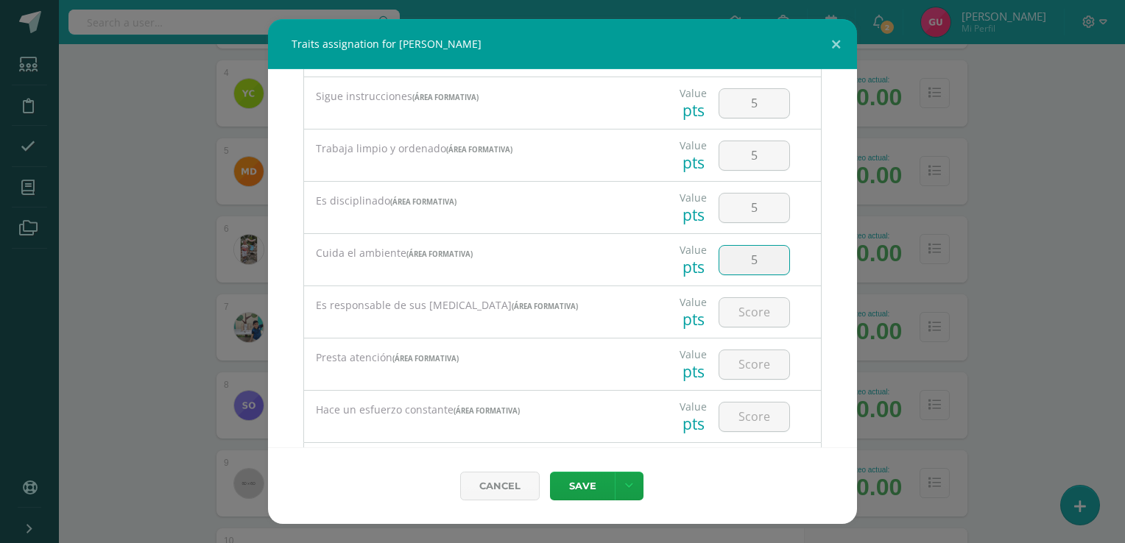
type input "5"
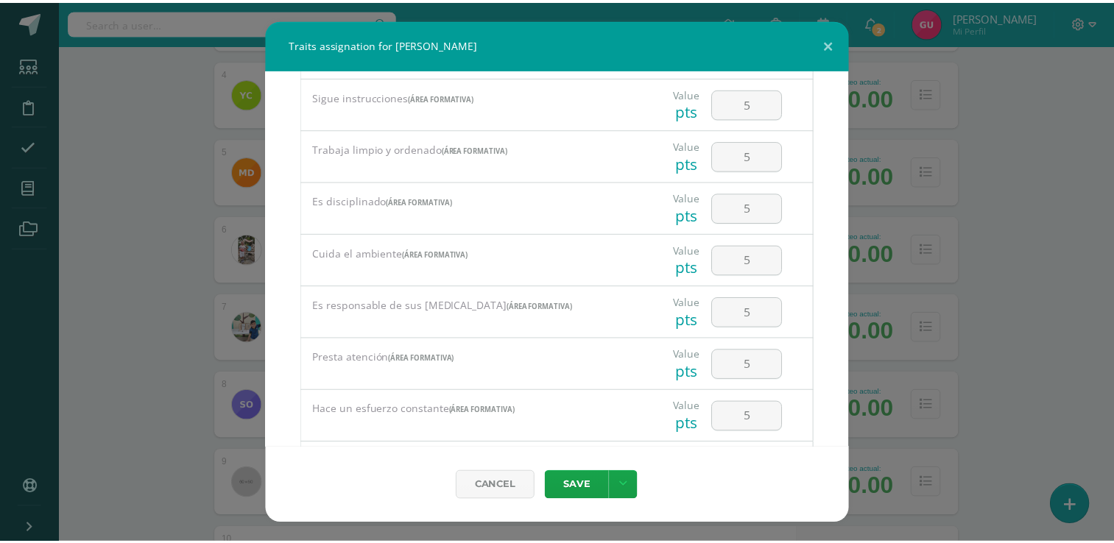
scroll to position [305, 0]
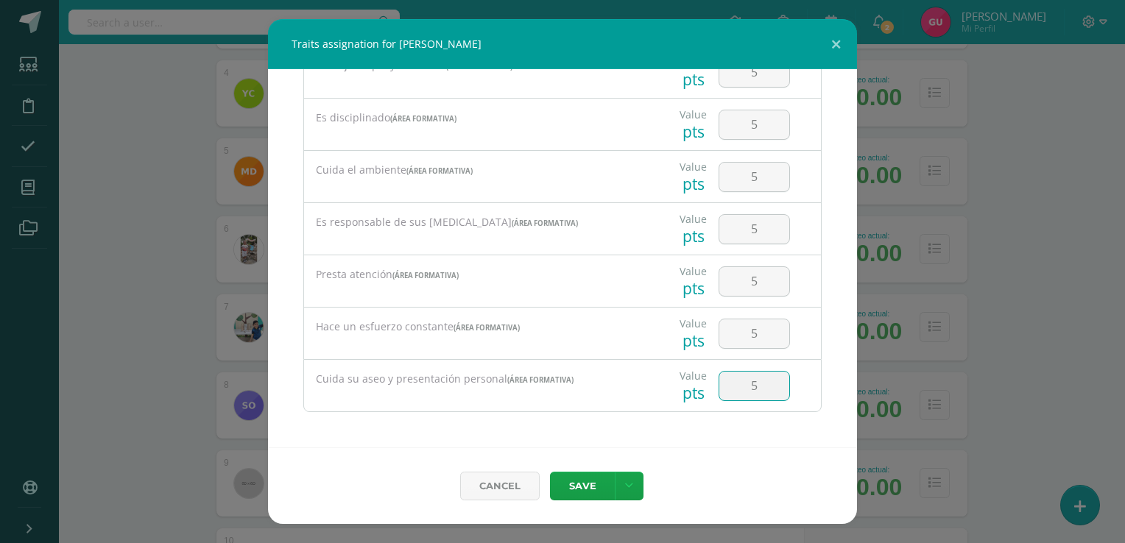
type input "5"
click at [627, 478] on link at bounding box center [629, 486] width 29 height 29
click at [542, 425] on icon at bounding box center [538, 425] width 12 height 10
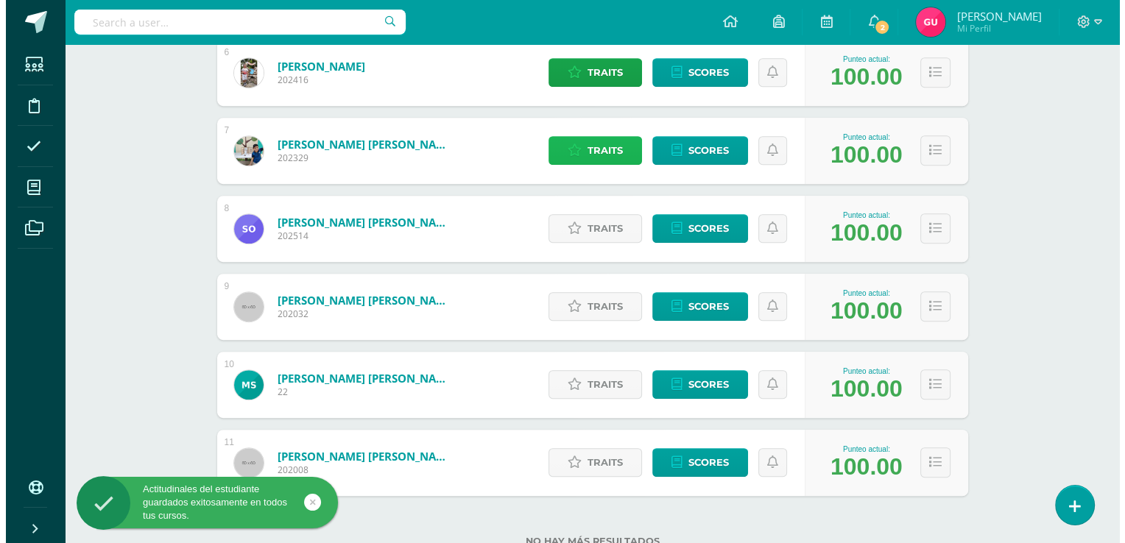
scroll to position [700, 0]
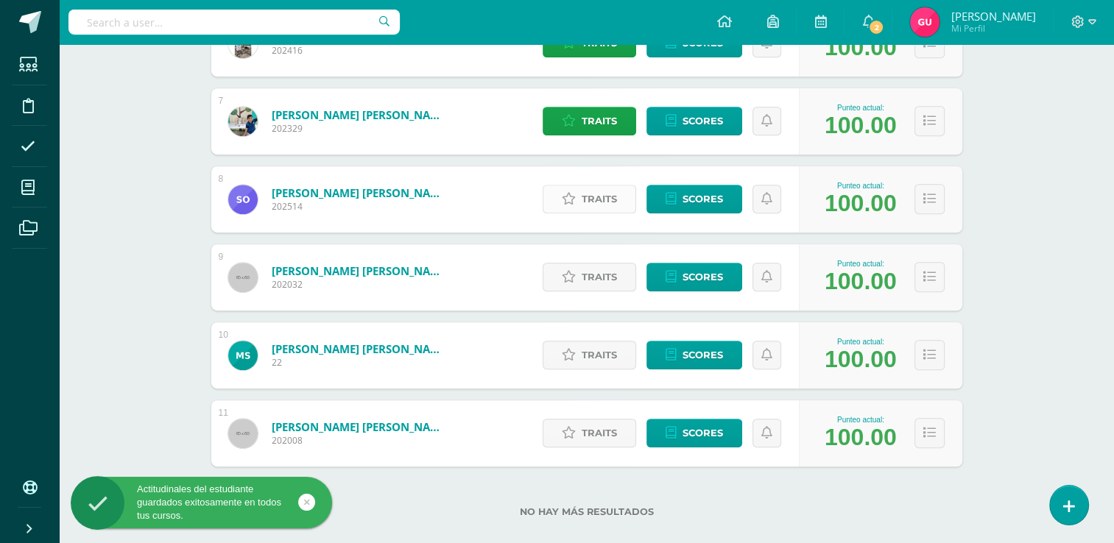
click at [608, 200] on span "Traits" at bounding box center [599, 199] width 35 height 27
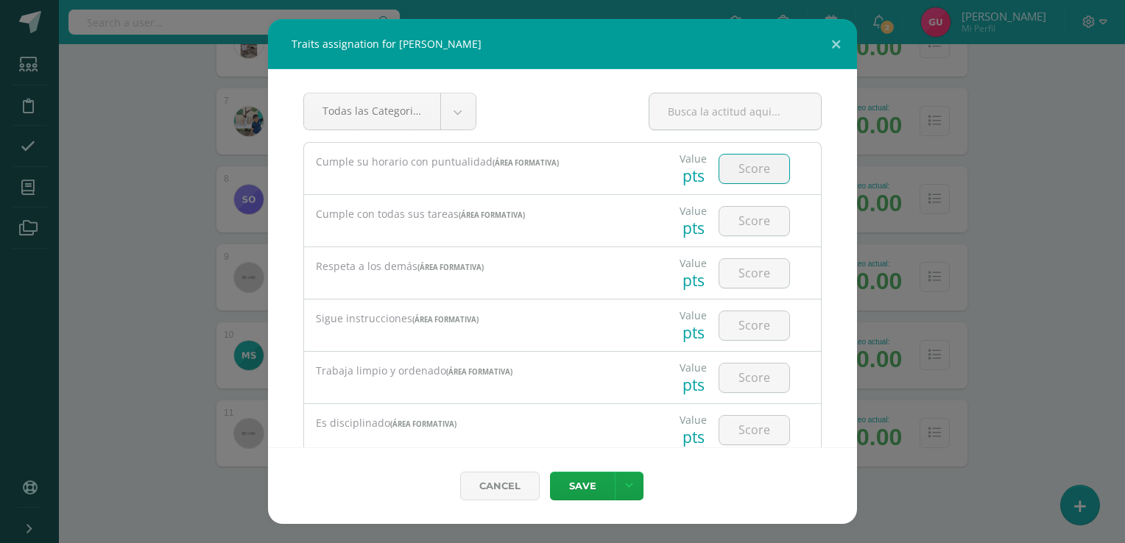
click at [760, 169] on input "number" at bounding box center [754, 169] width 70 height 29
type input "5"
type input "4"
type input "5"
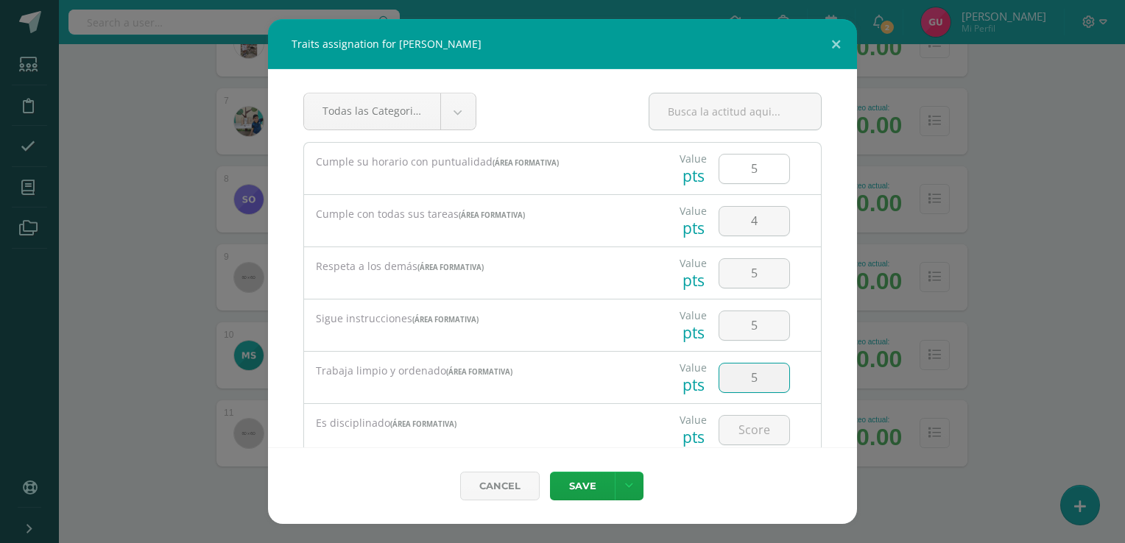
type input "5"
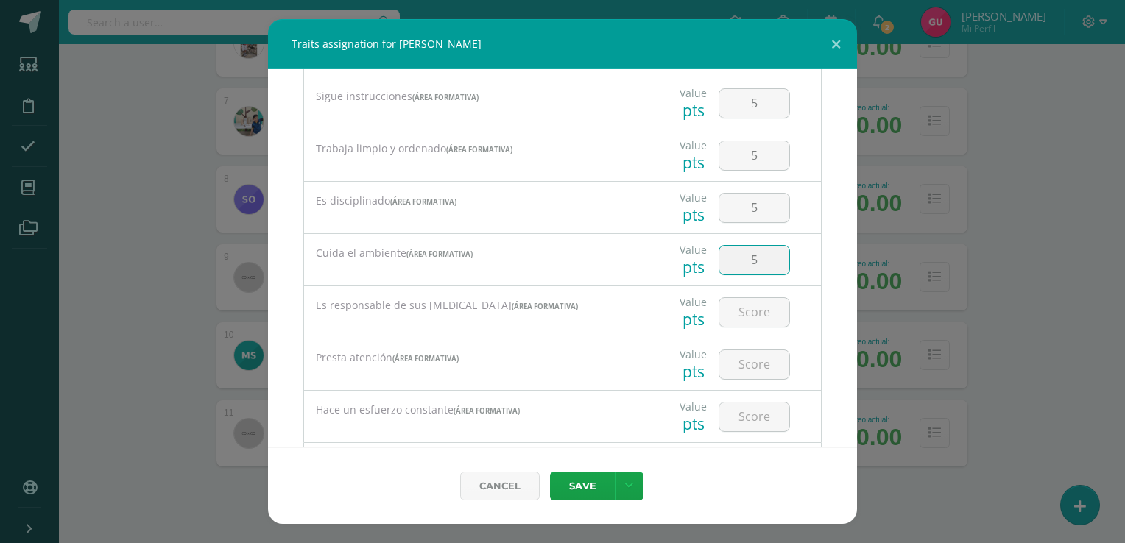
type input "5"
type input "4"
type input "5"
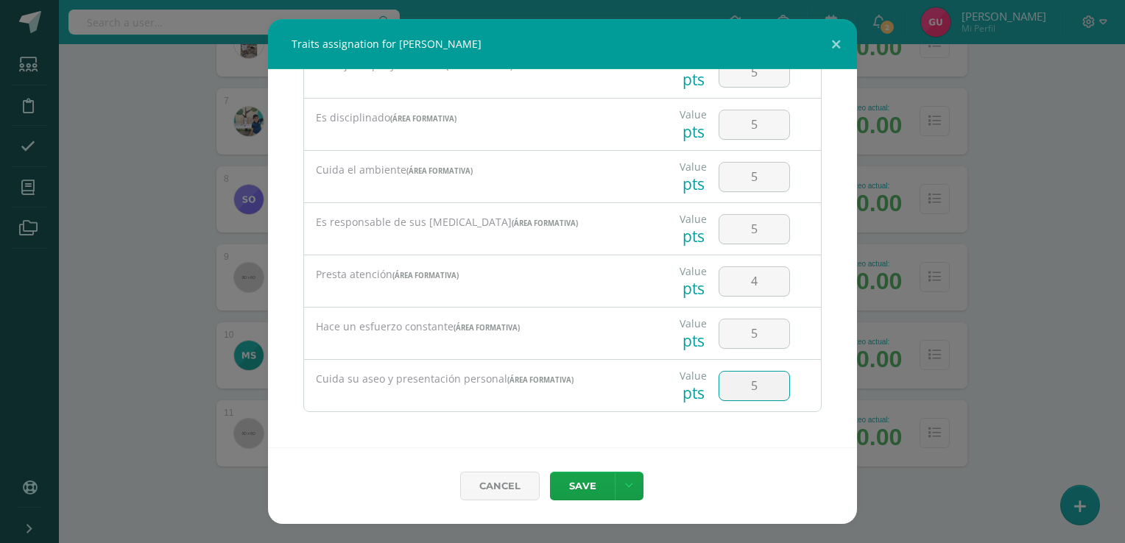
type input "5"
click at [627, 482] on icon at bounding box center [629, 486] width 8 height 13
click at [537, 425] on icon at bounding box center [538, 425] width 12 height 10
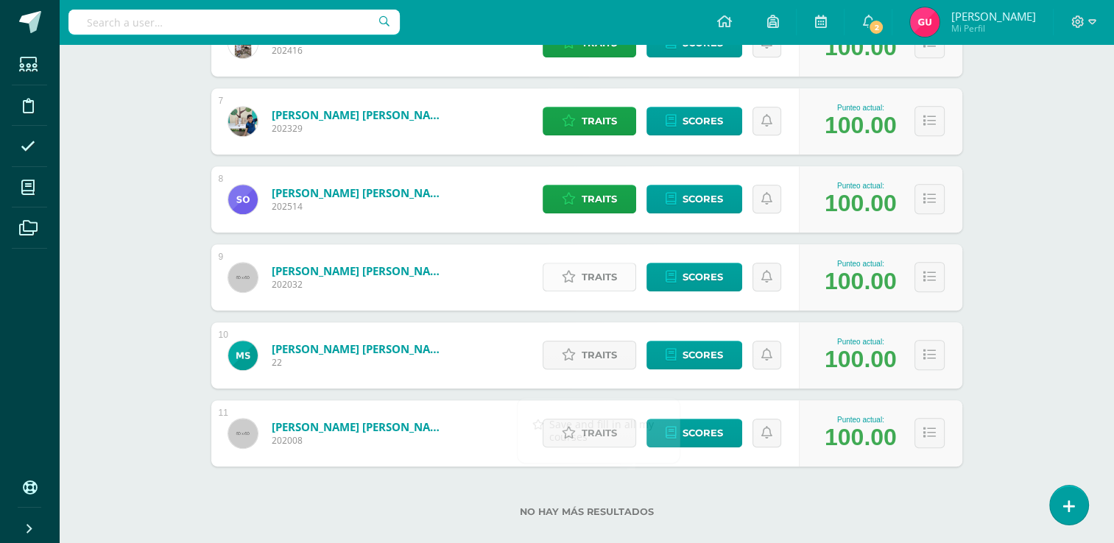
click at [589, 283] on span "Traits" at bounding box center [599, 277] width 35 height 27
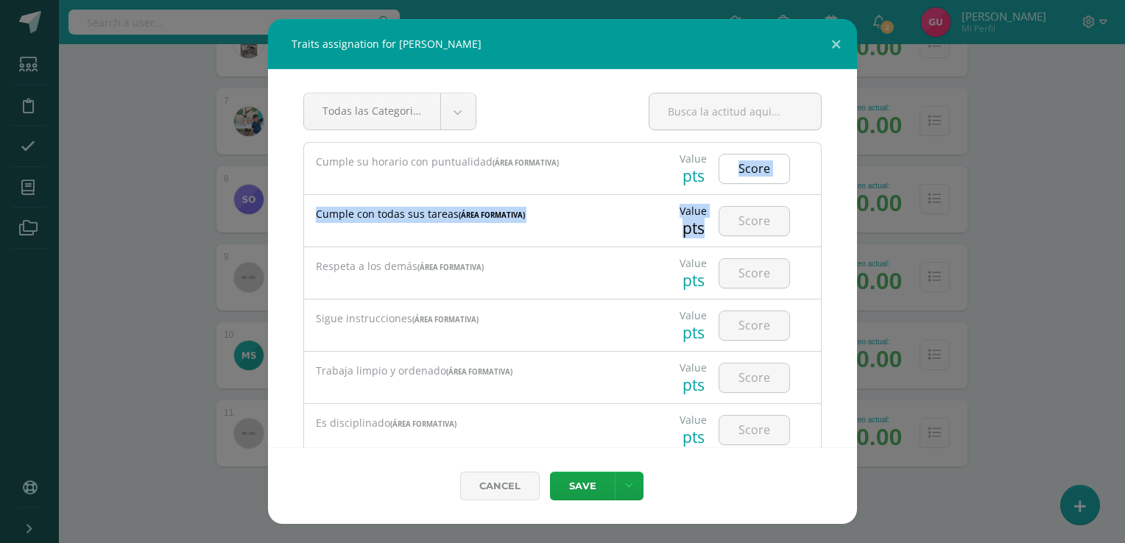
drag, startPoint x: 759, startPoint y: 197, endPoint x: 753, endPoint y: 164, distance: 32.9
click at [753, 164] on div "Cumple su horario con puntualidad (Área Formativa) Value pts" at bounding box center [562, 430] width 518 height 576
click at [753, 164] on input "number" at bounding box center [754, 169] width 70 height 29
type input "5"
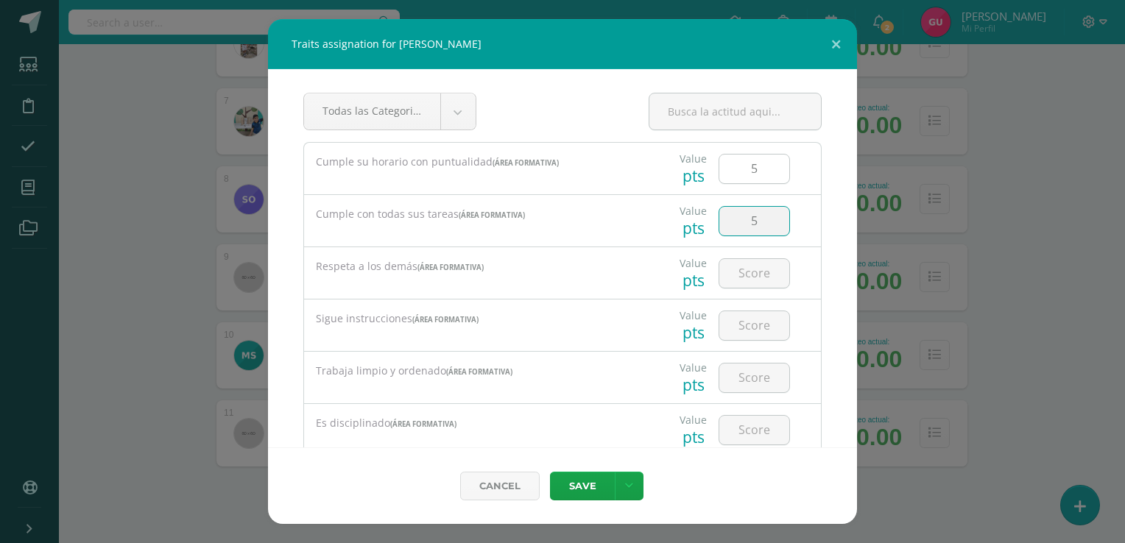
type input "5"
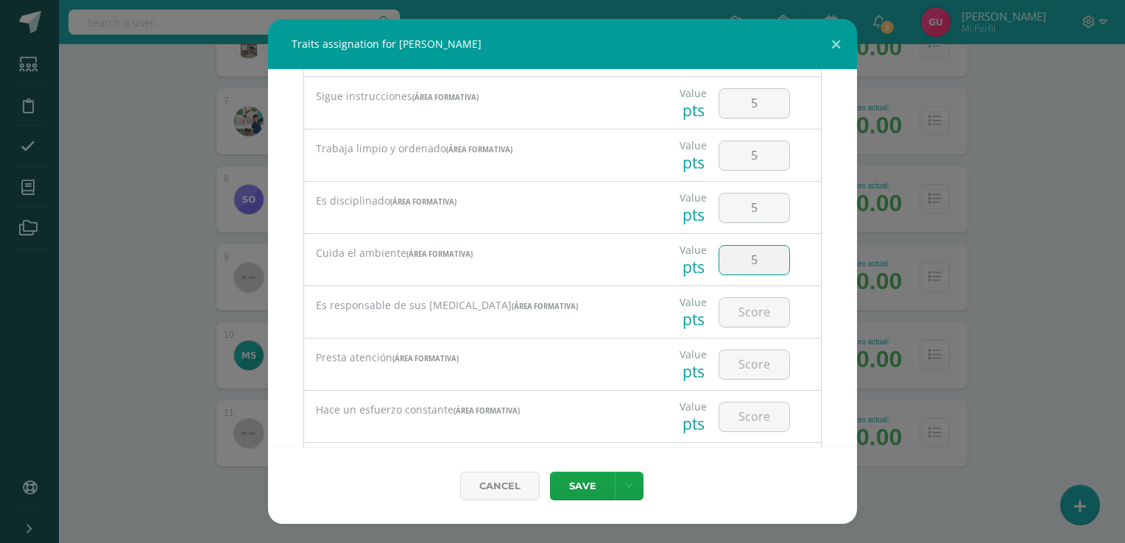
type input "5"
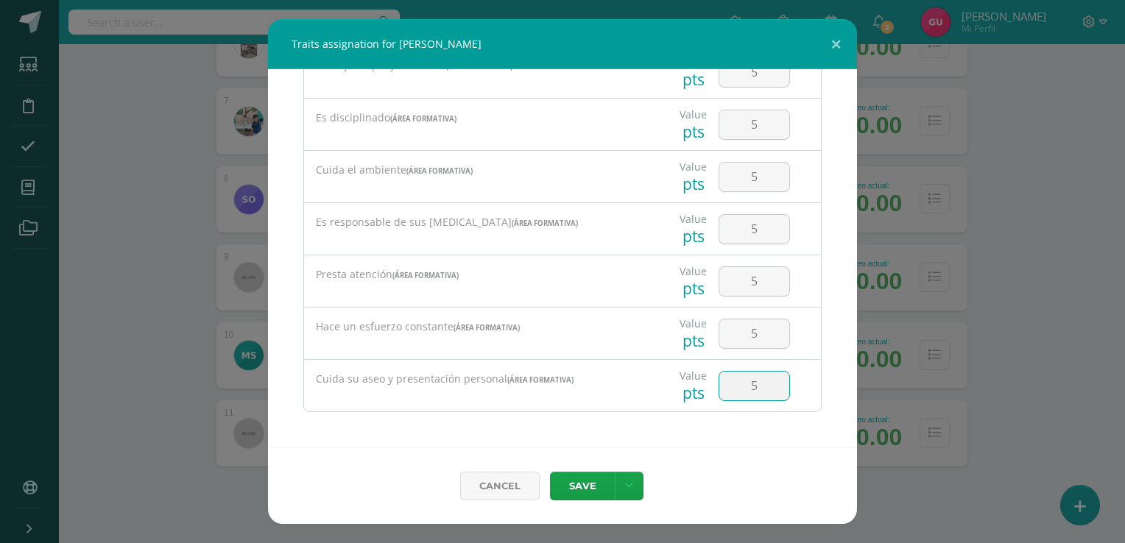
type input "5"
click at [626, 484] on icon at bounding box center [629, 486] width 8 height 13
click at [537, 424] on icon at bounding box center [538, 425] width 12 height 10
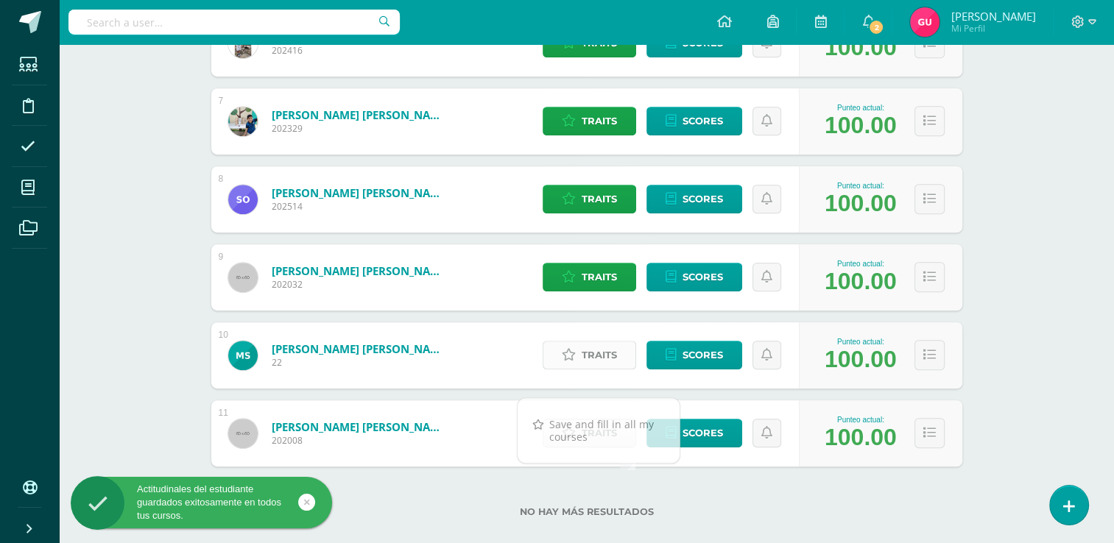
click at [582, 364] on span "Traits" at bounding box center [599, 355] width 35 height 27
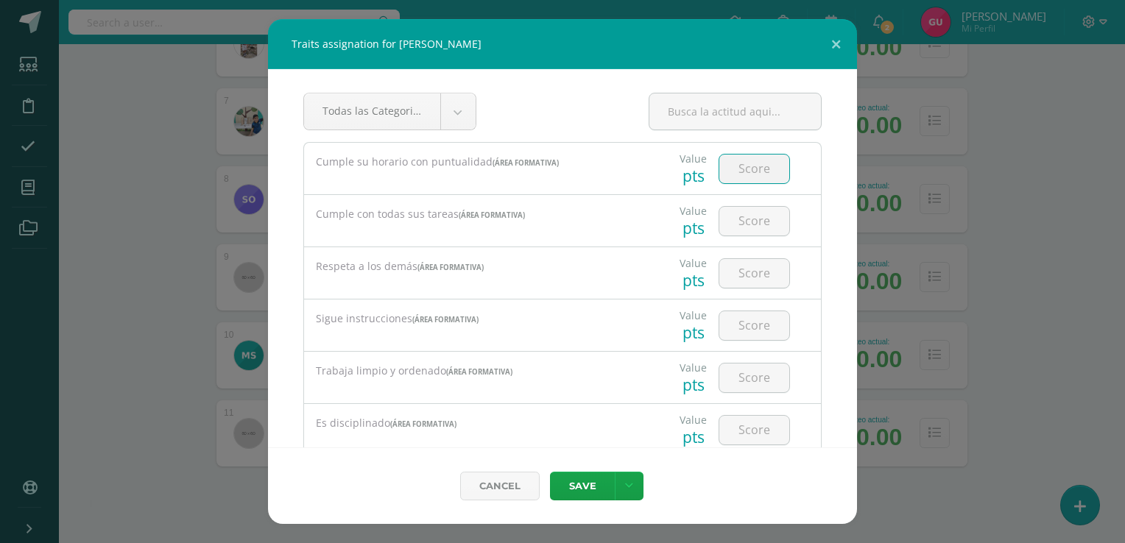
click at [751, 172] on input "number" at bounding box center [754, 169] width 70 height 29
type input "5"
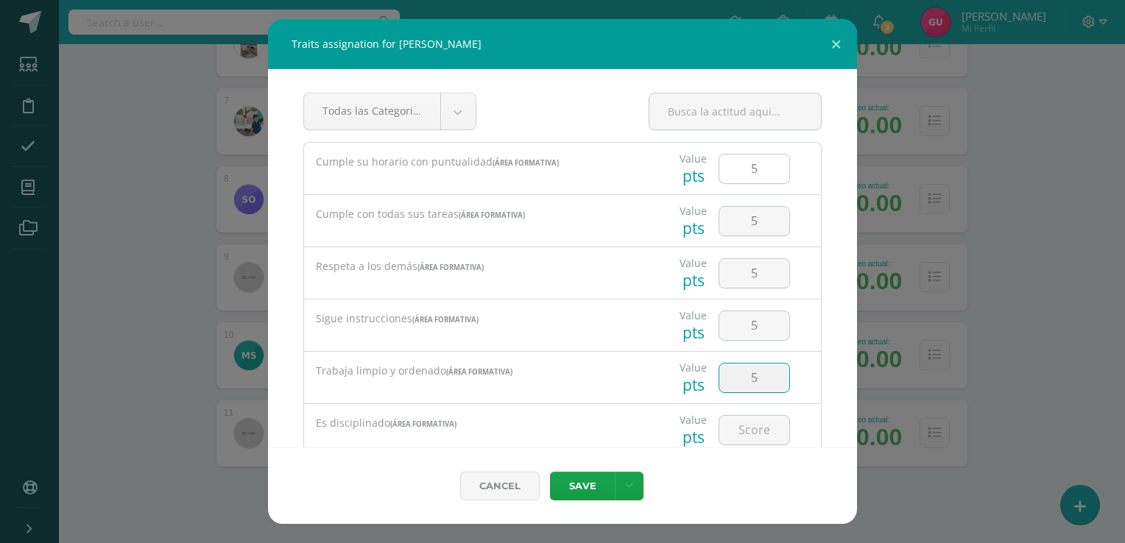
type input "5"
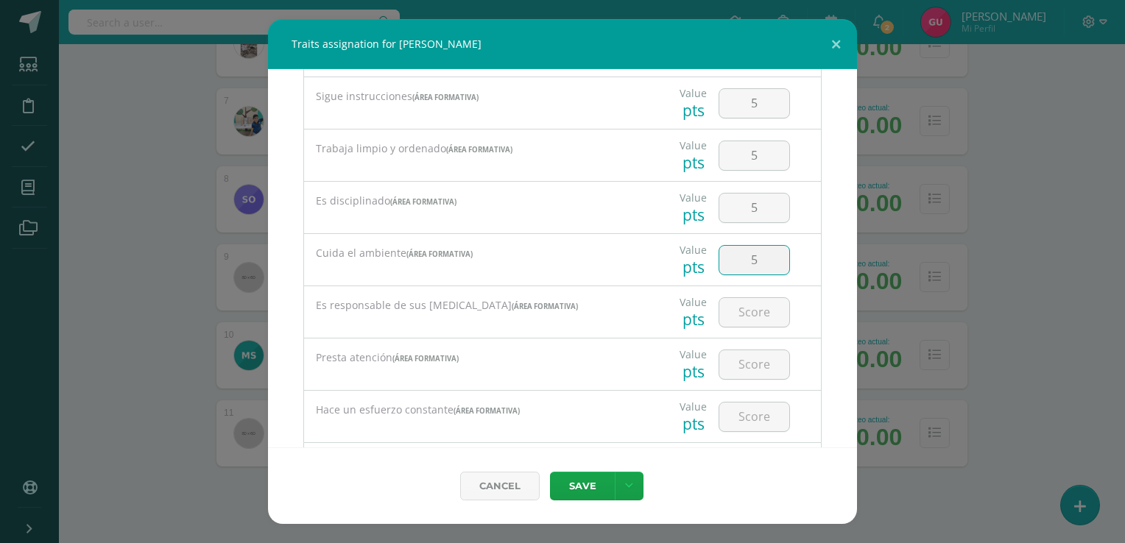
type input "5"
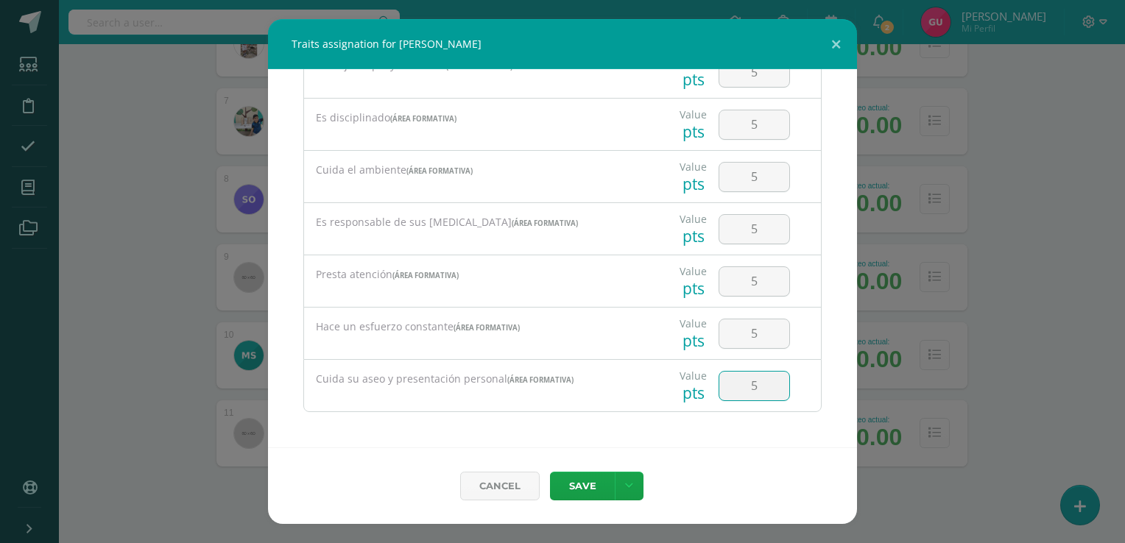
type input "5"
click at [629, 475] on link at bounding box center [629, 486] width 29 height 29
click at [542, 425] on icon at bounding box center [538, 425] width 12 height 10
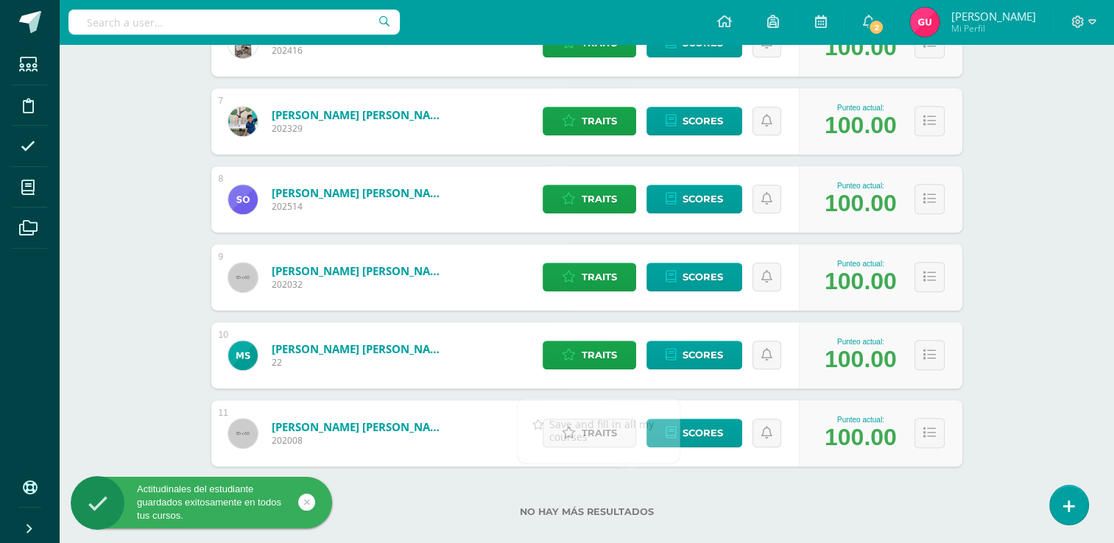
click at [593, 476] on div "No hay más resultados" at bounding box center [586, 501] width 751 height 68
click at [593, 440] on span "Traits" at bounding box center [599, 433] width 35 height 27
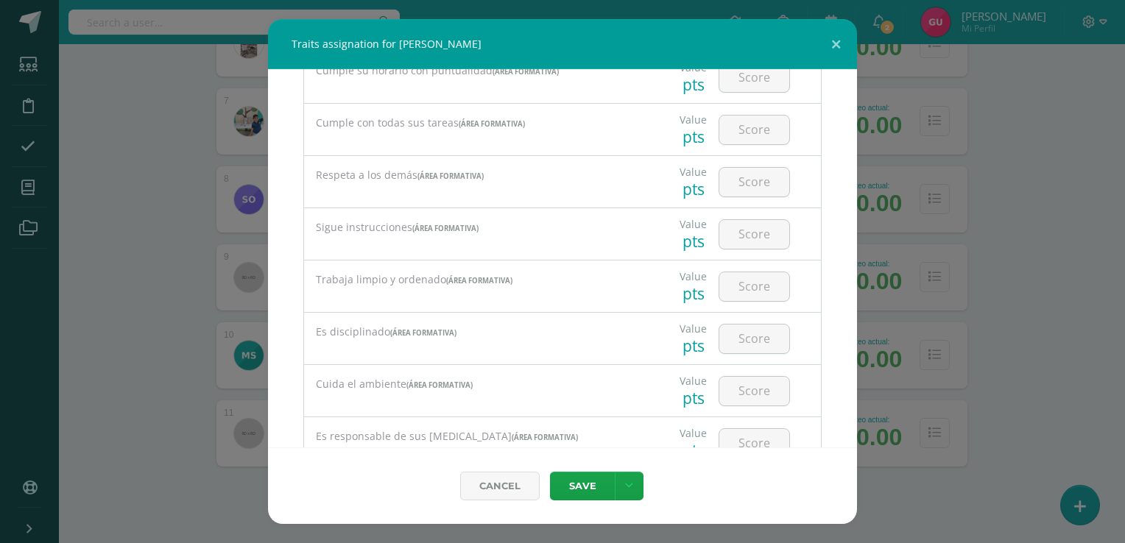
scroll to position [0, 0]
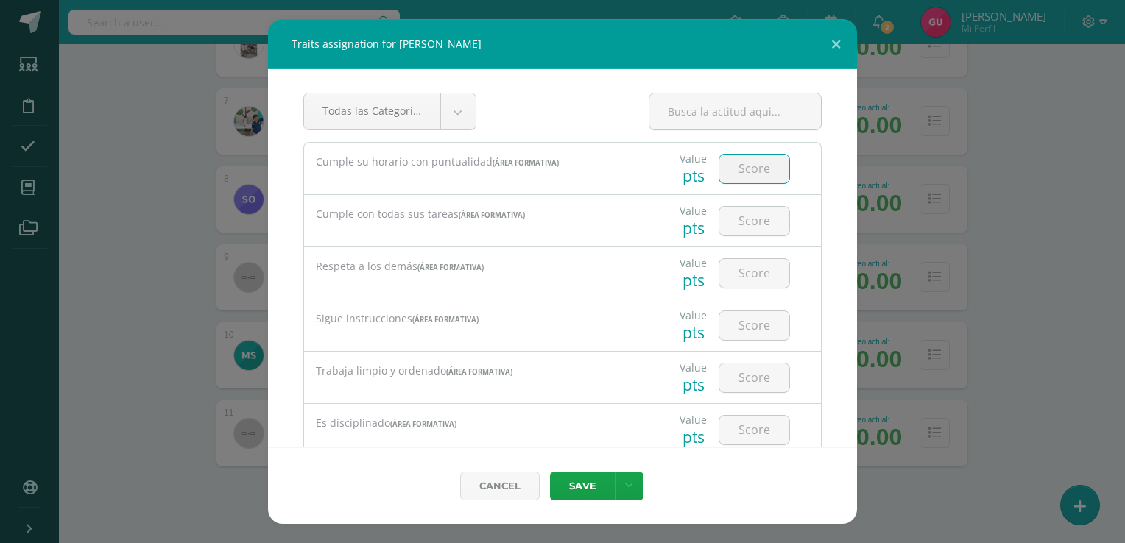
click at [746, 170] on input "number" at bounding box center [754, 169] width 70 height 29
type input "5"
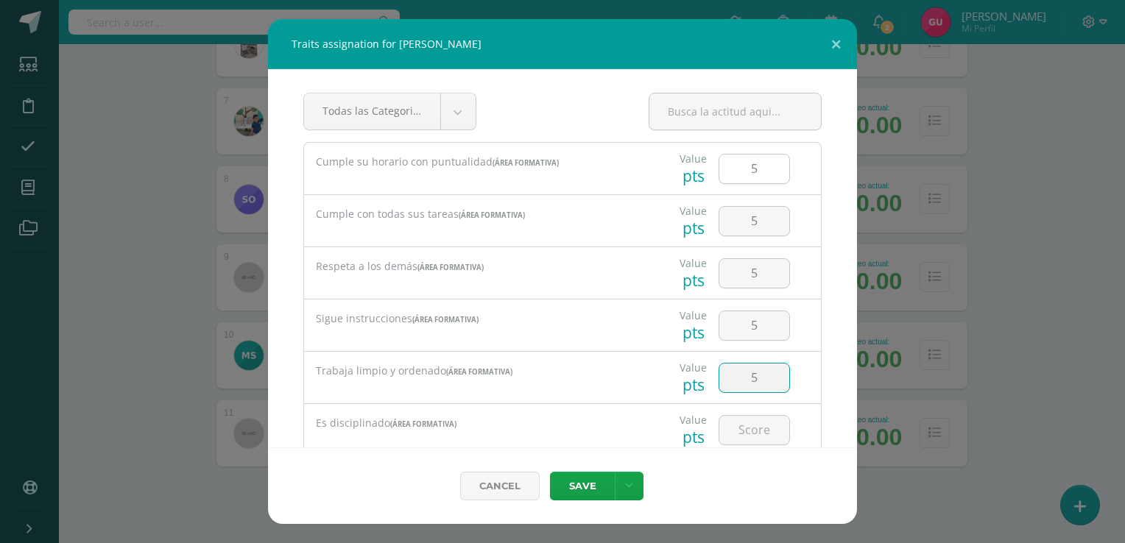
type input "5"
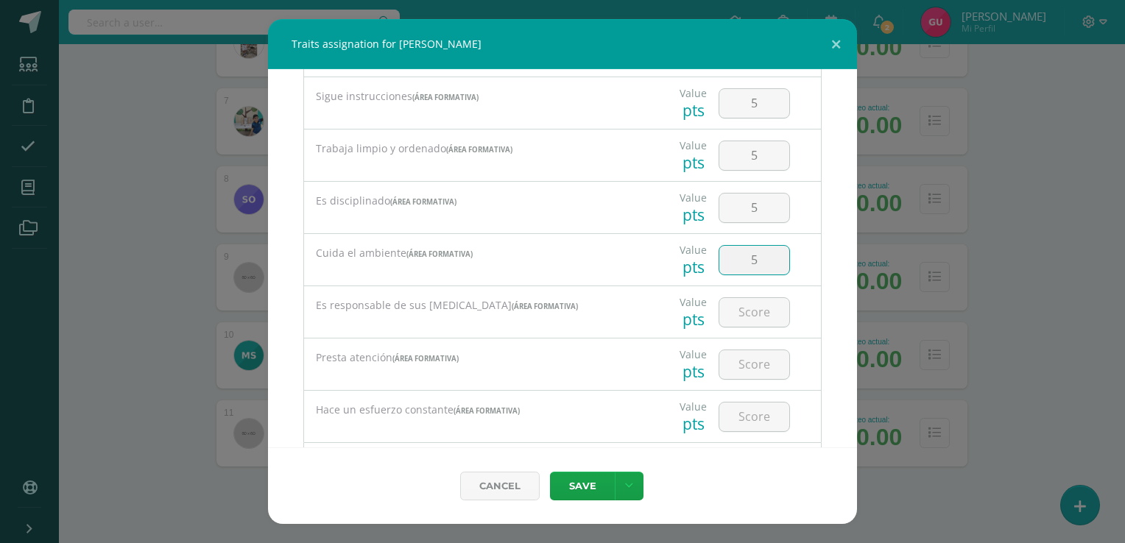
type input "5"
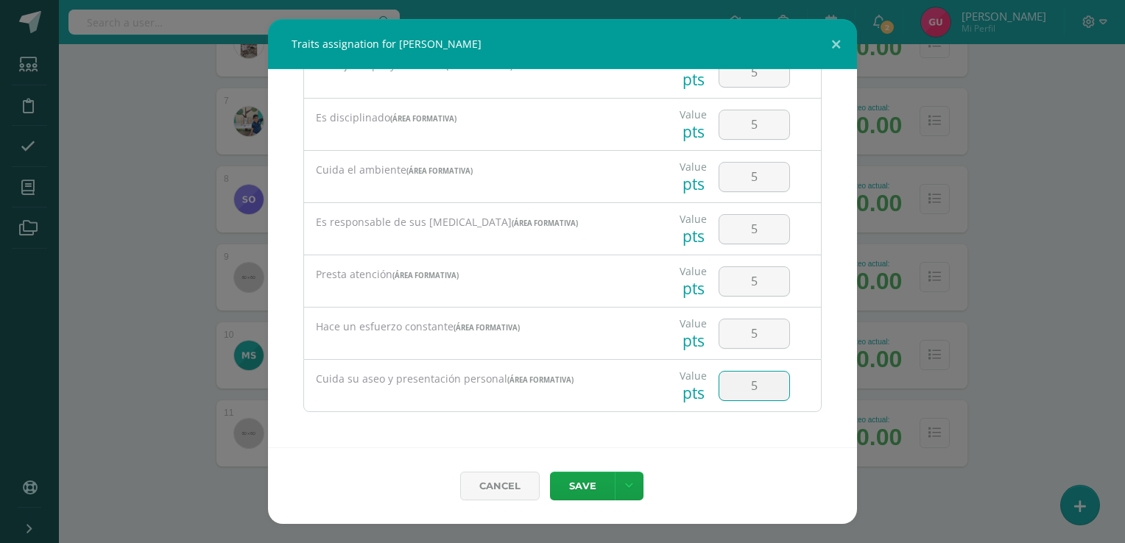
type input "5"
click at [627, 485] on icon at bounding box center [629, 486] width 8 height 13
click at [540, 423] on icon at bounding box center [538, 425] width 12 height 10
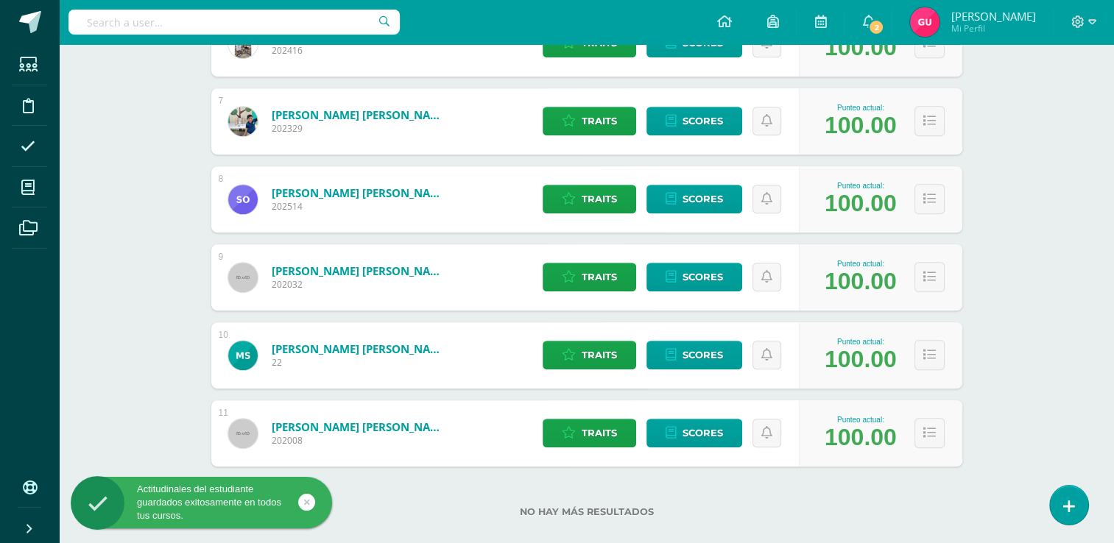
click at [925, 526] on div "No hay más resultados" at bounding box center [586, 501] width 751 height 68
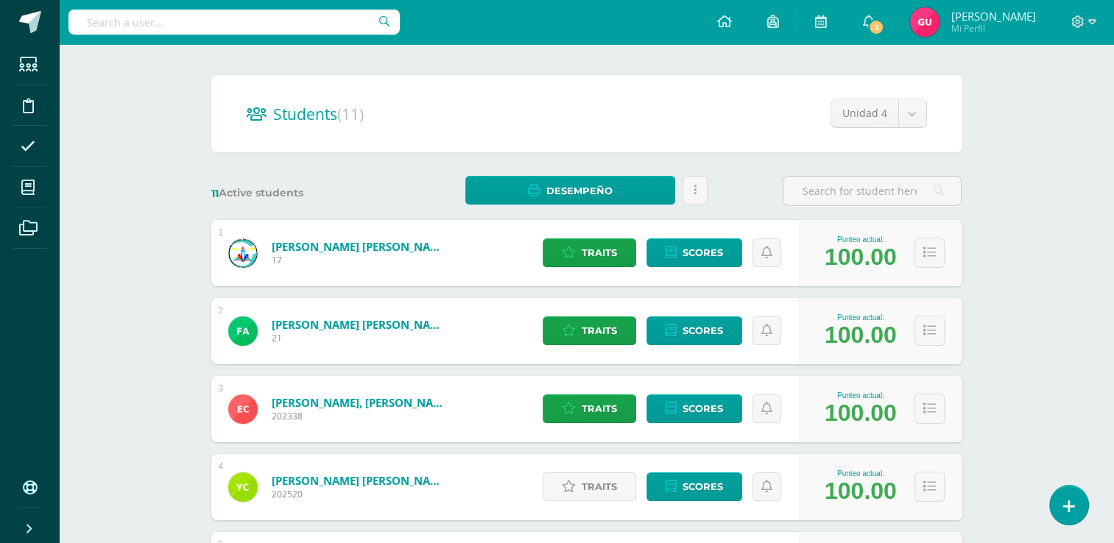
scroll to position [0, 0]
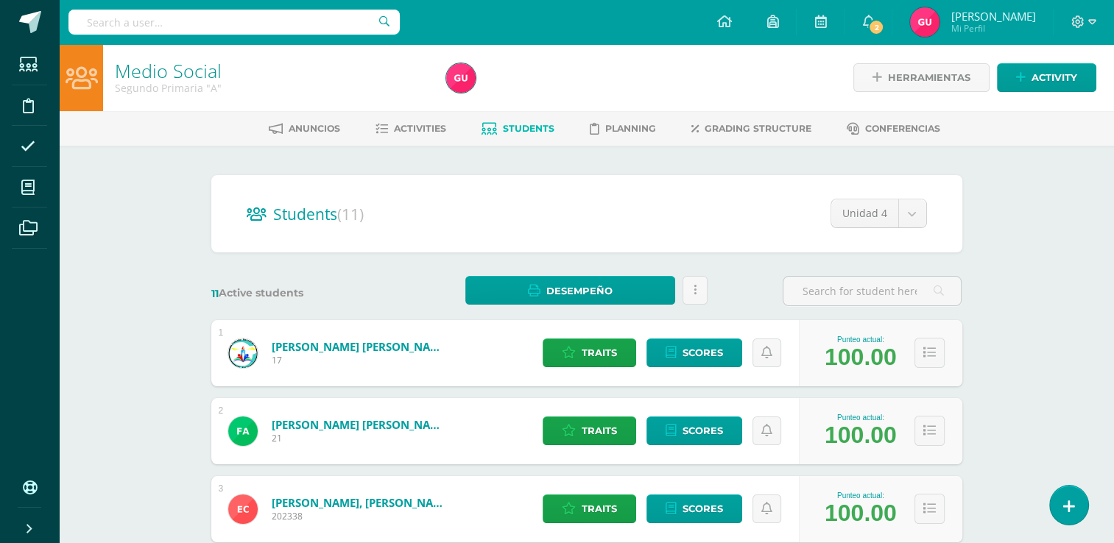
click at [872, 24] on span "2" at bounding box center [876, 27] width 16 height 16
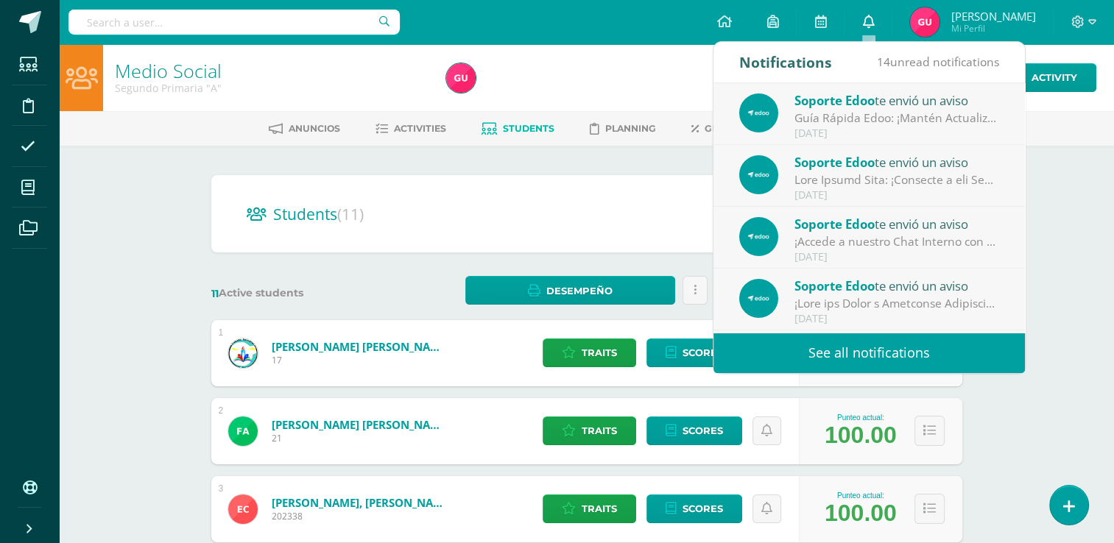
click at [872, 24] on icon at bounding box center [868, 21] width 12 height 13
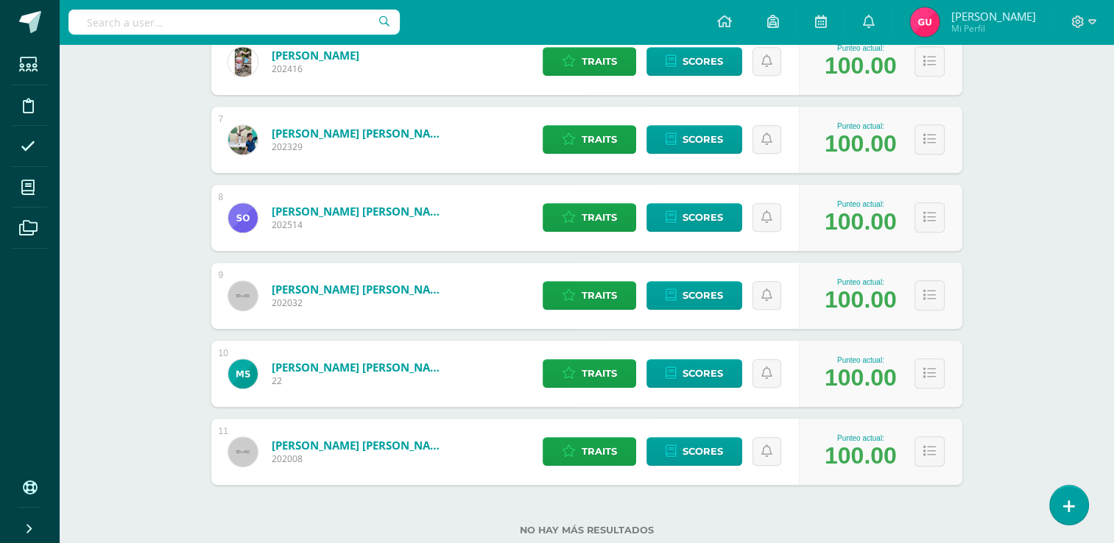
scroll to position [721, 0]
